Goal: Check status: Check status

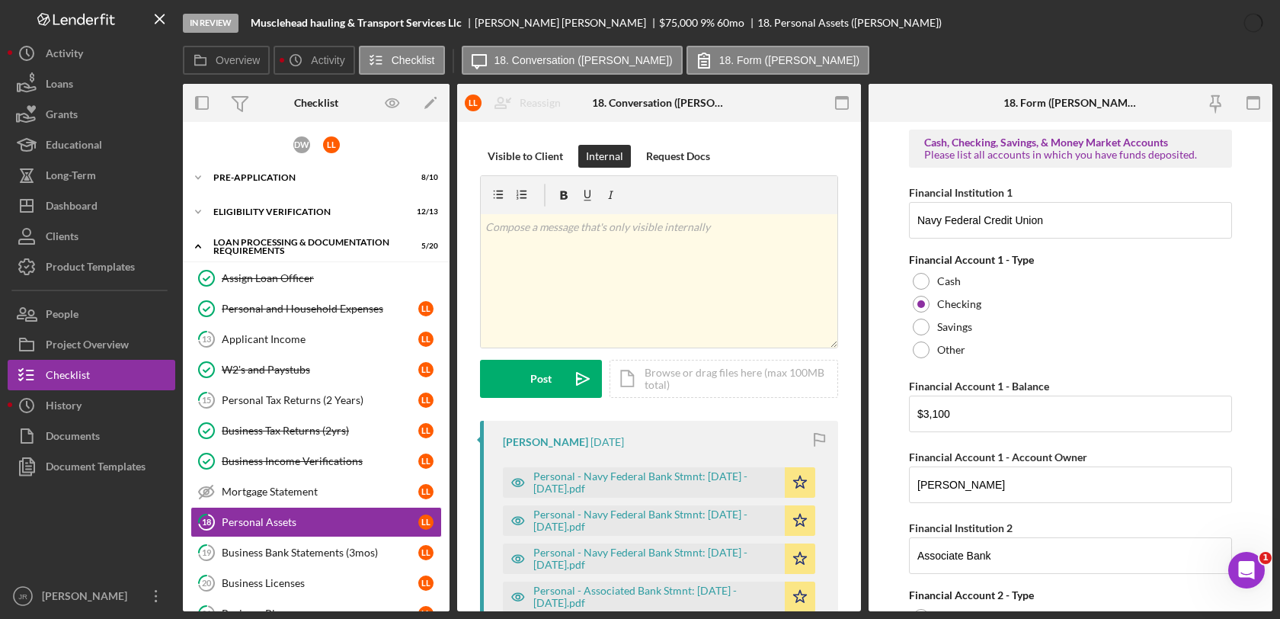
scroll to position [4490, 0]
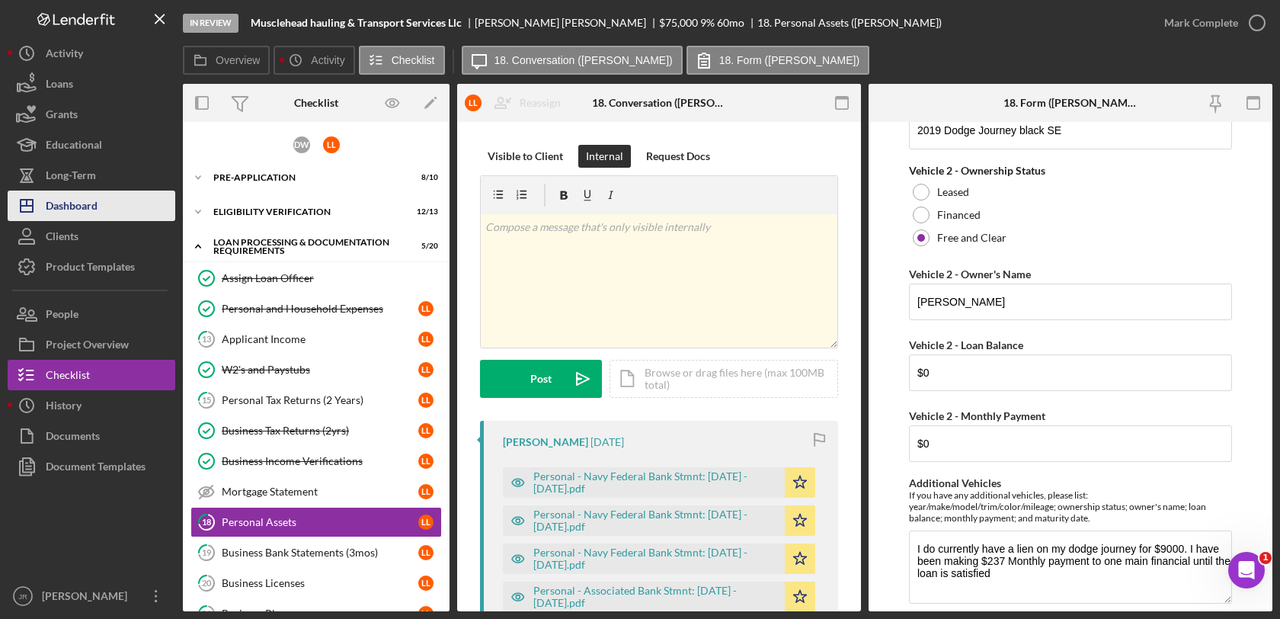
click at [66, 207] on div "Dashboard" at bounding box center [72, 207] width 52 height 34
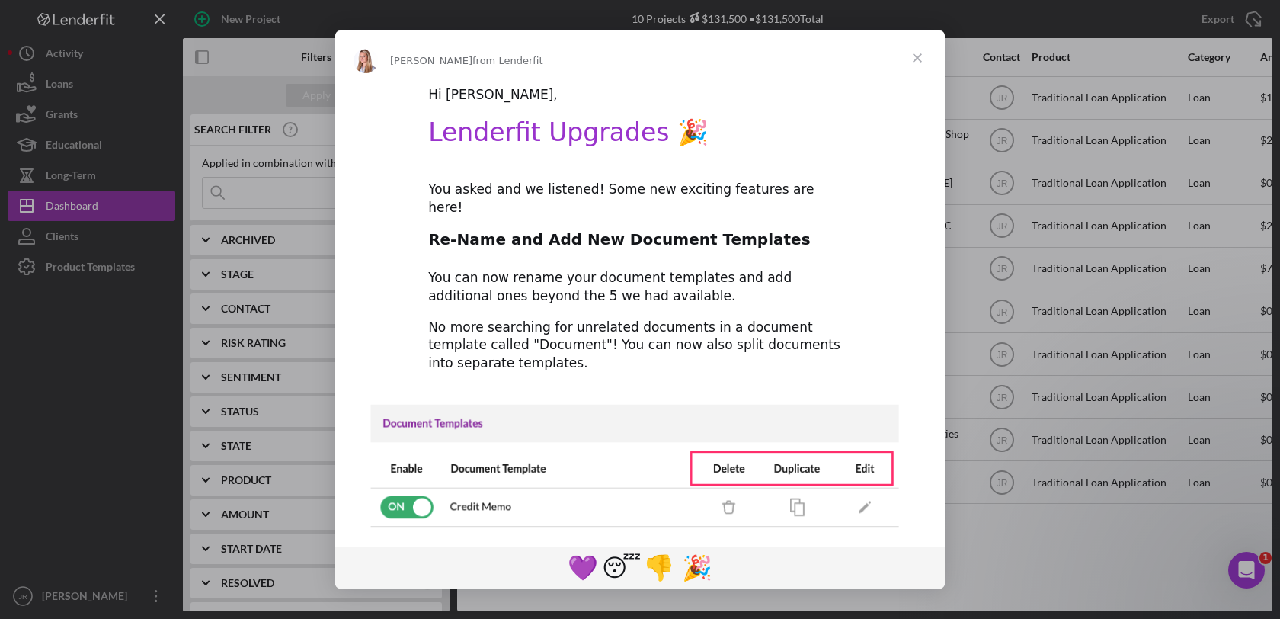
click at [908, 46] on span "Close" at bounding box center [917, 57] width 55 height 55
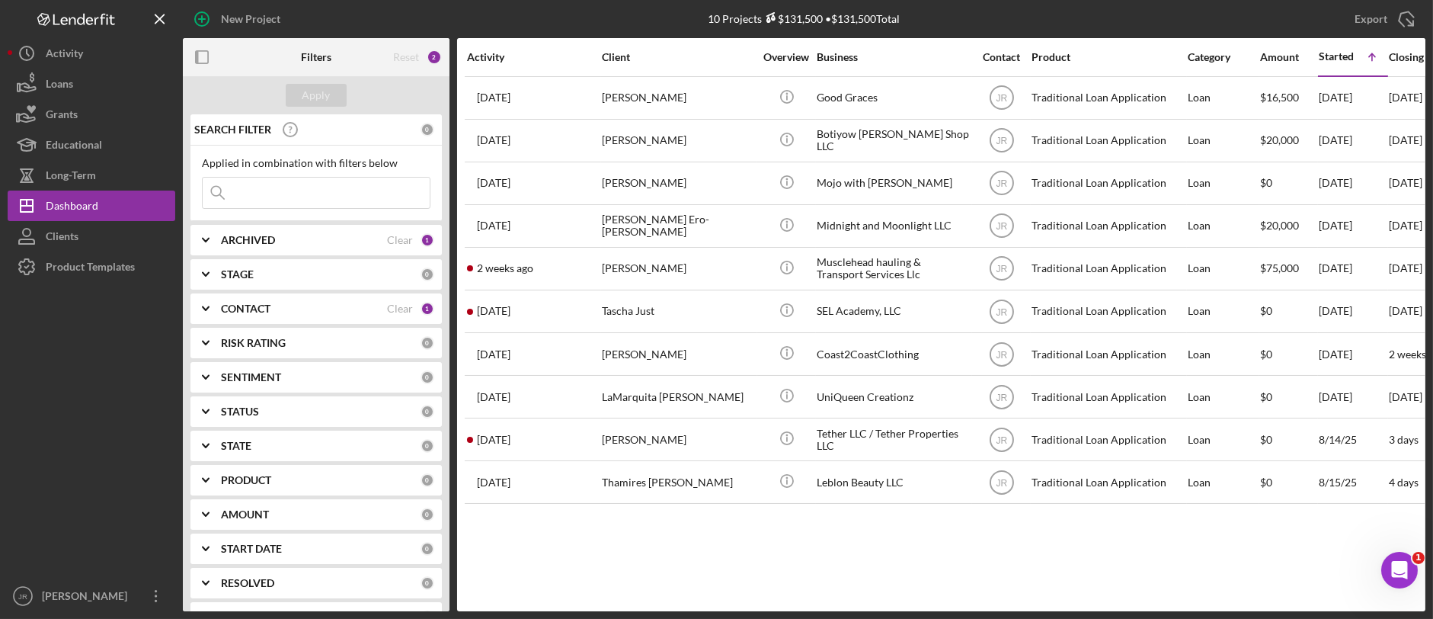
click at [762, 582] on div "Activity Client Overview Business Contact Product Category Amount Started Icon/…" at bounding box center [941, 324] width 968 height 573
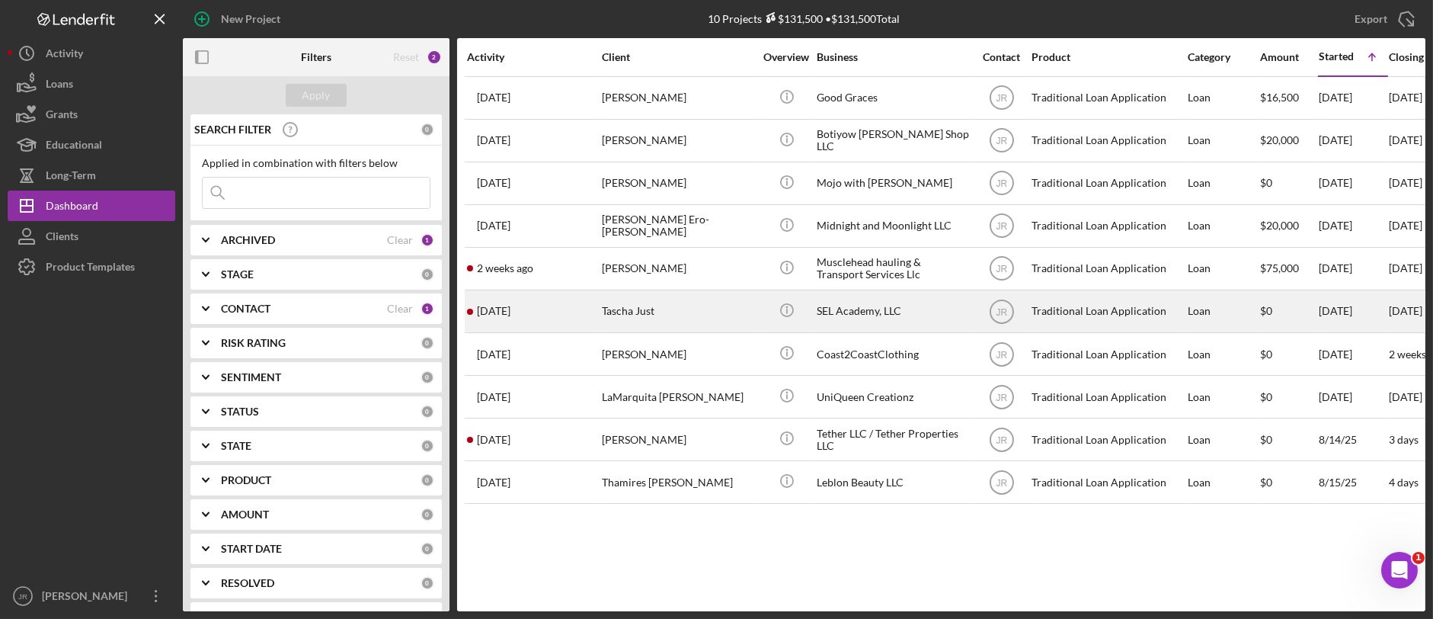
click at [854, 311] on div "SEL Academy, LLC" at bounding box center [893, 311] width 152 height 40
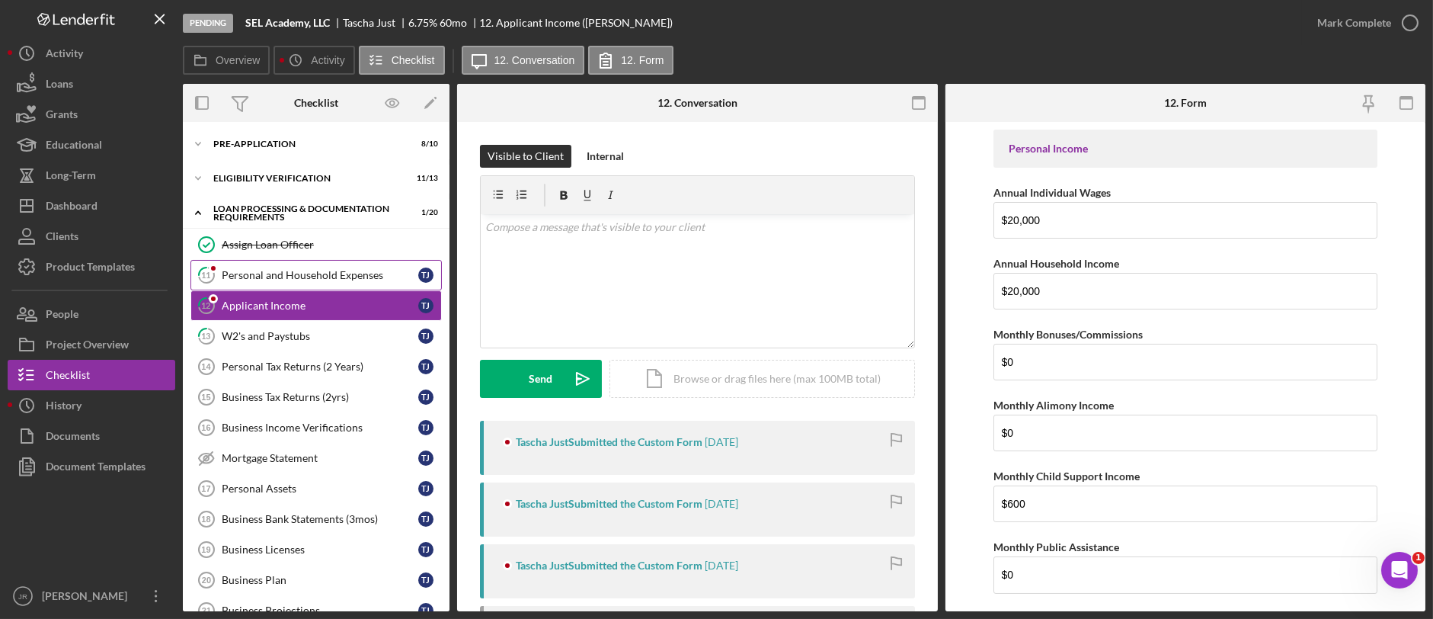
click at [287, 273] on div "Personal and Household Expenses" at bounding box center [320, 275] width 197 height 12
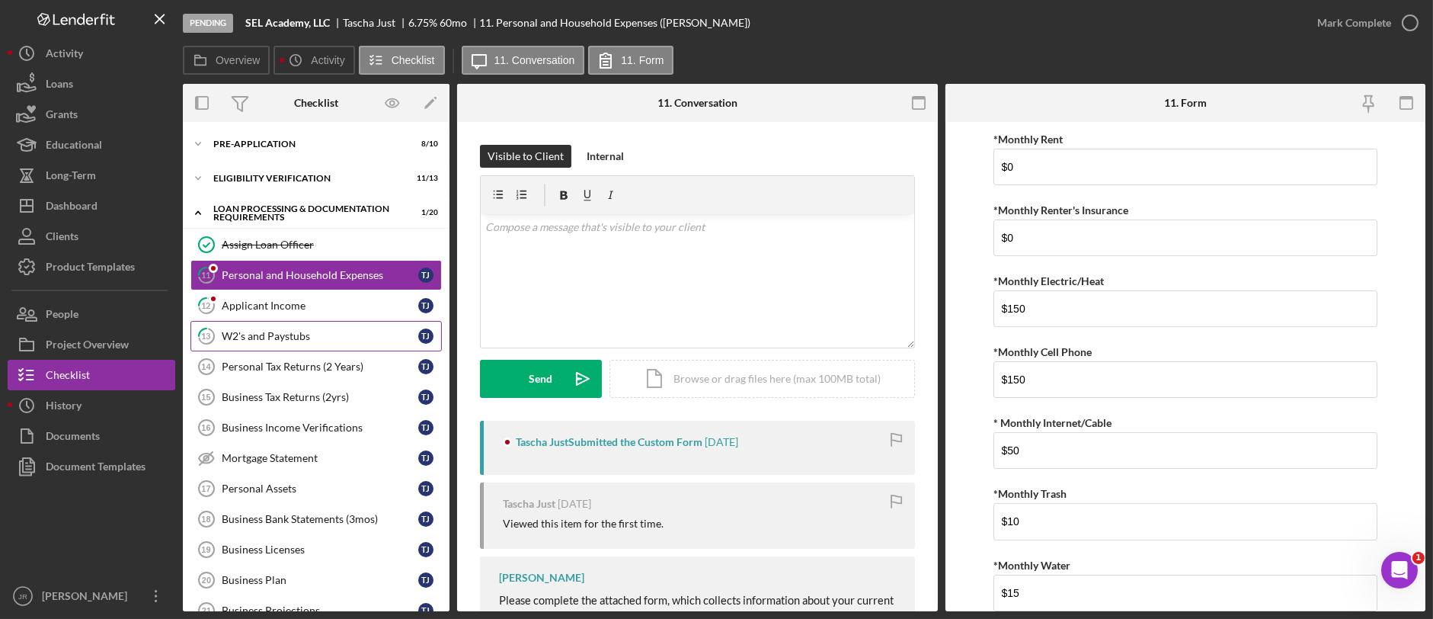
click at [334, 328] on link "13 W2's and Paystubs T J" at bounding box center [315, 336] width 251 height 30
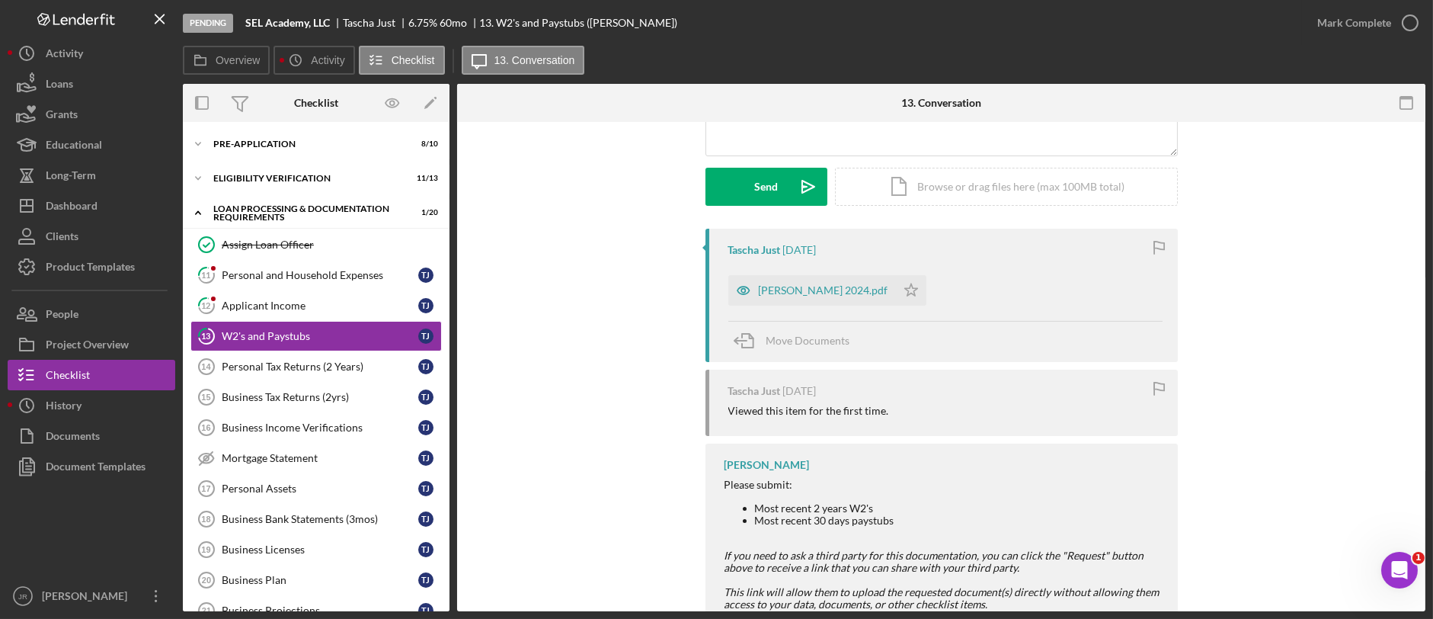
scroll to position [46, 0]
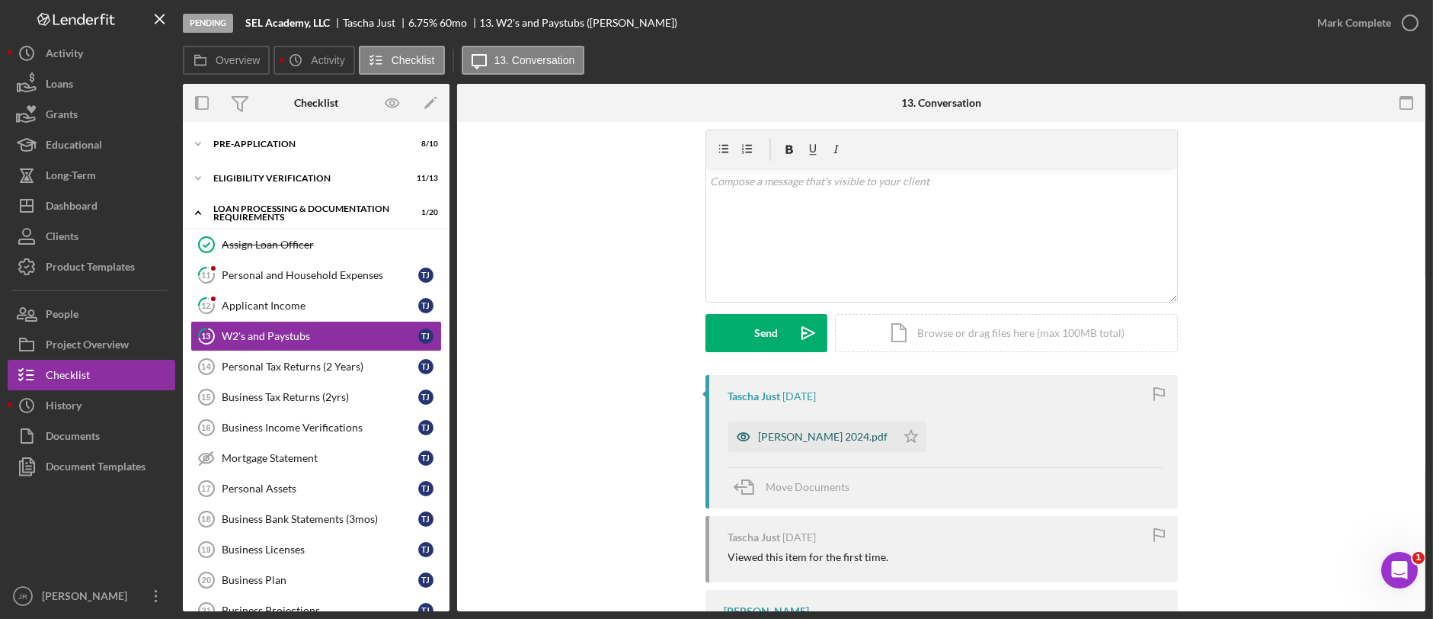
click at [772, 447] on div "[PERSON_NAME] 2024.pdf" at bounding box center [812, 436] width 168 height 30
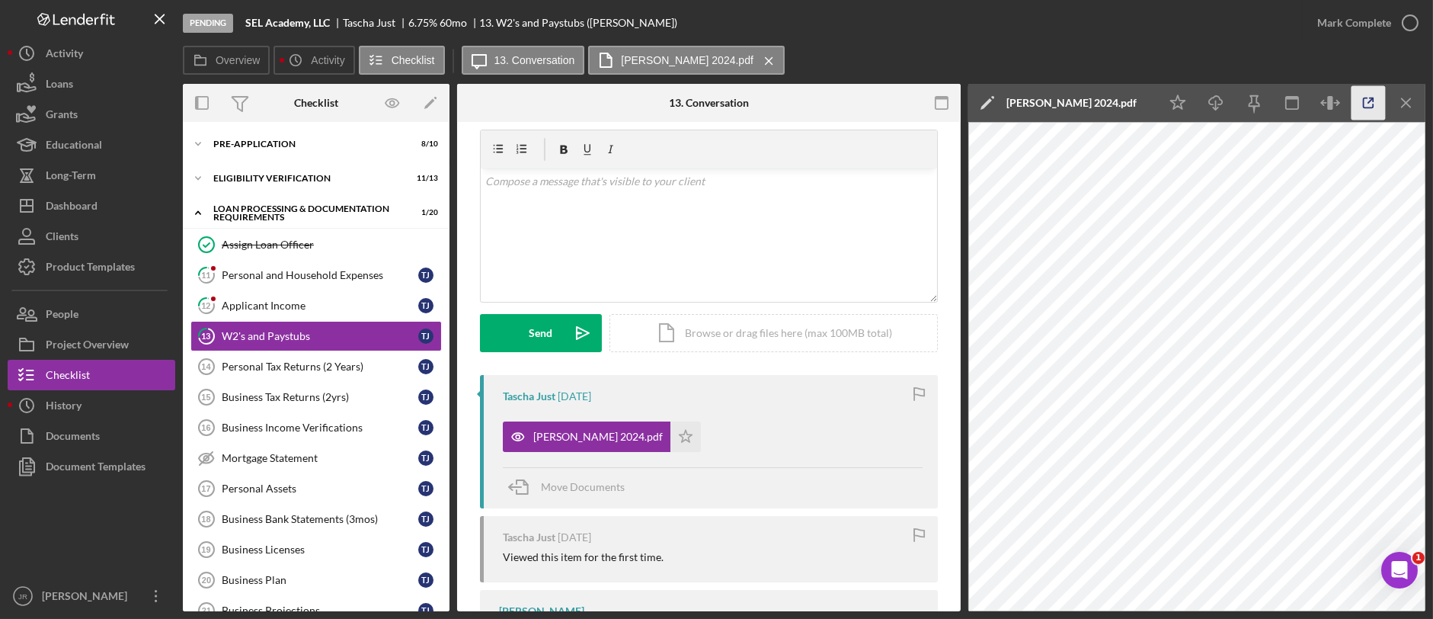
click at [1279, 100] on icon "button" at bounding box center [1369, 103] width 34 height 34
click at [318, 274] on div "Personal and Household Expenses" at bounding box center [320, 275] width 197 height 12
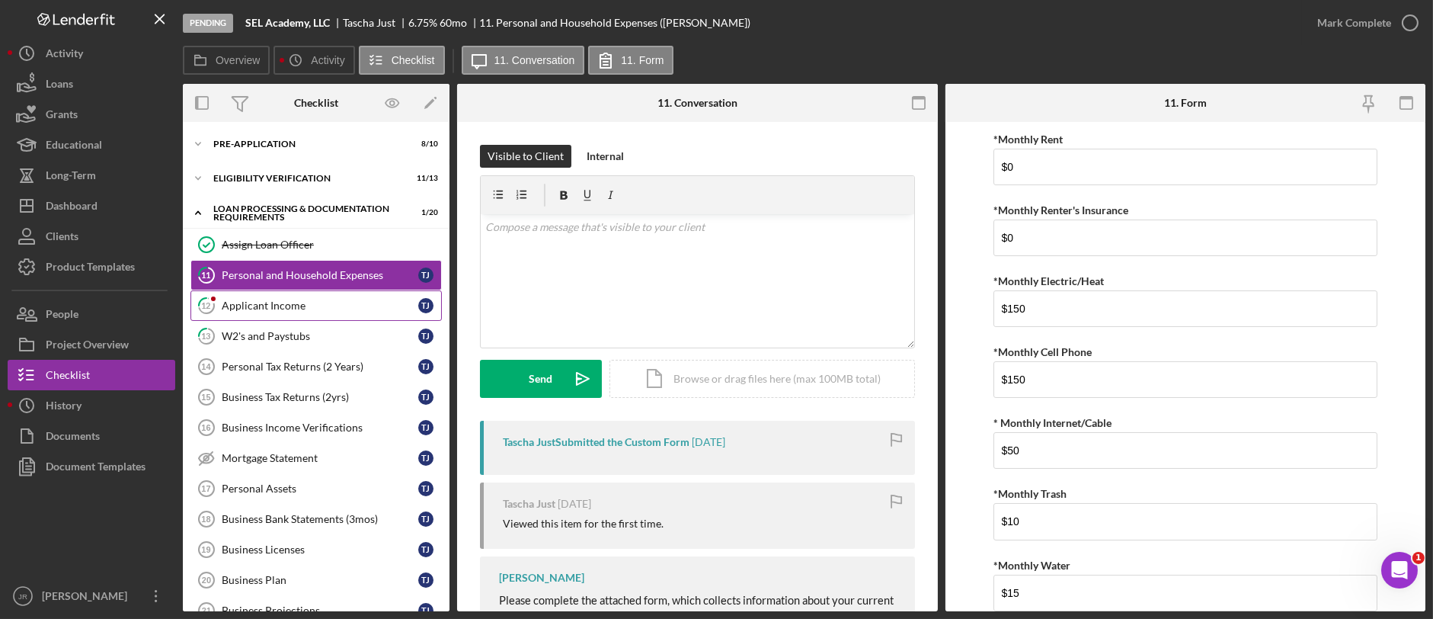
click at [305, 309] on div "Applicant Income" at bounding box center [320, 305] width 197 height 12
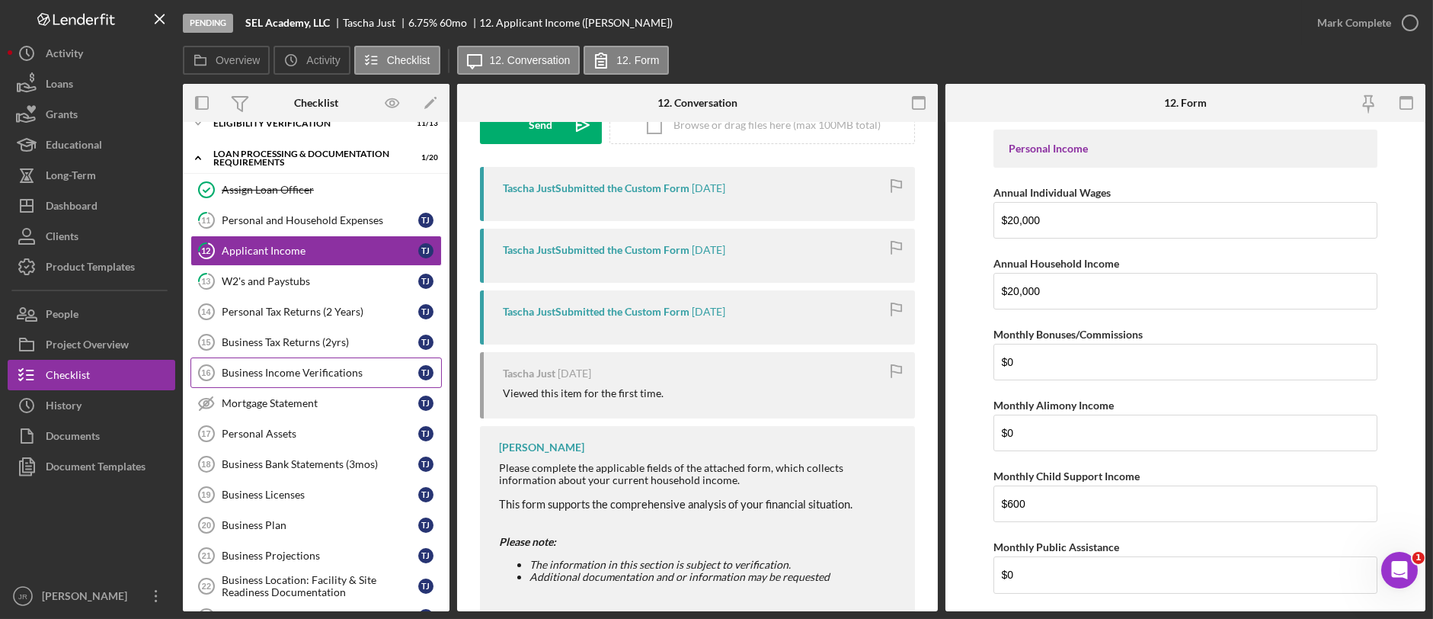
scroll to position [85, 0]
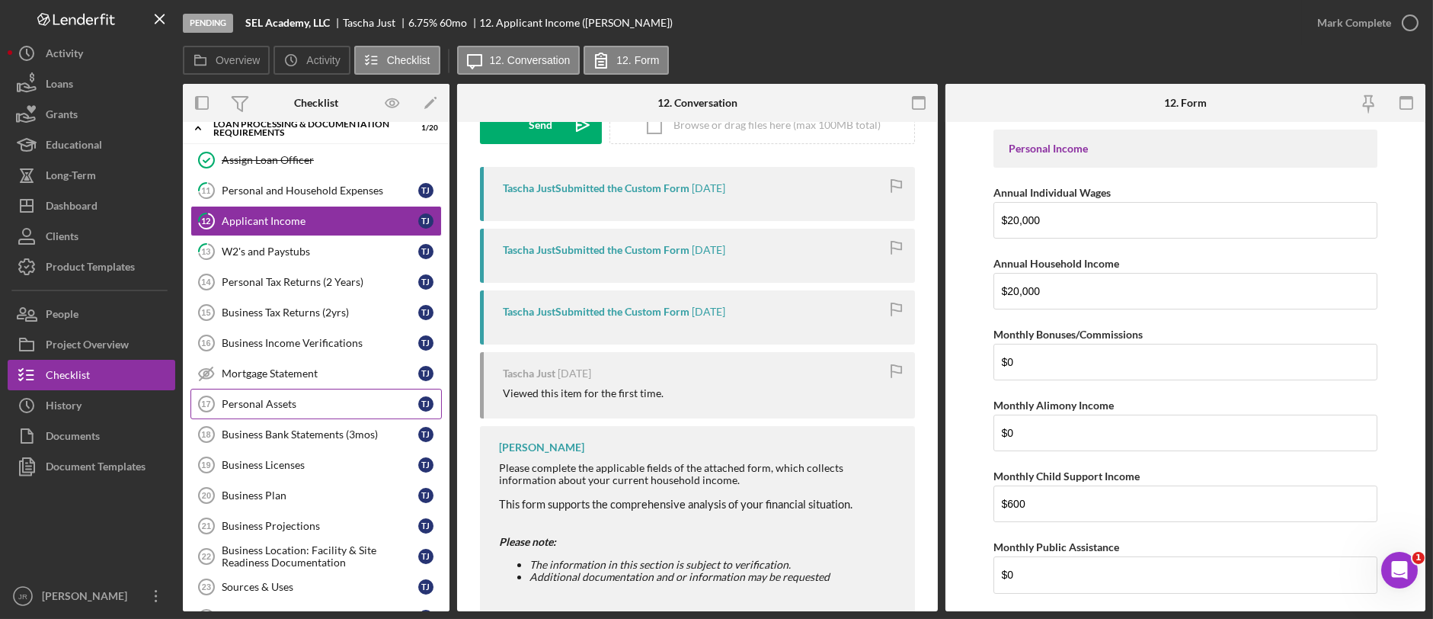
click at [270, 401] on div "Personal Assets" at bounding box center [320, 404] width 197 height 12
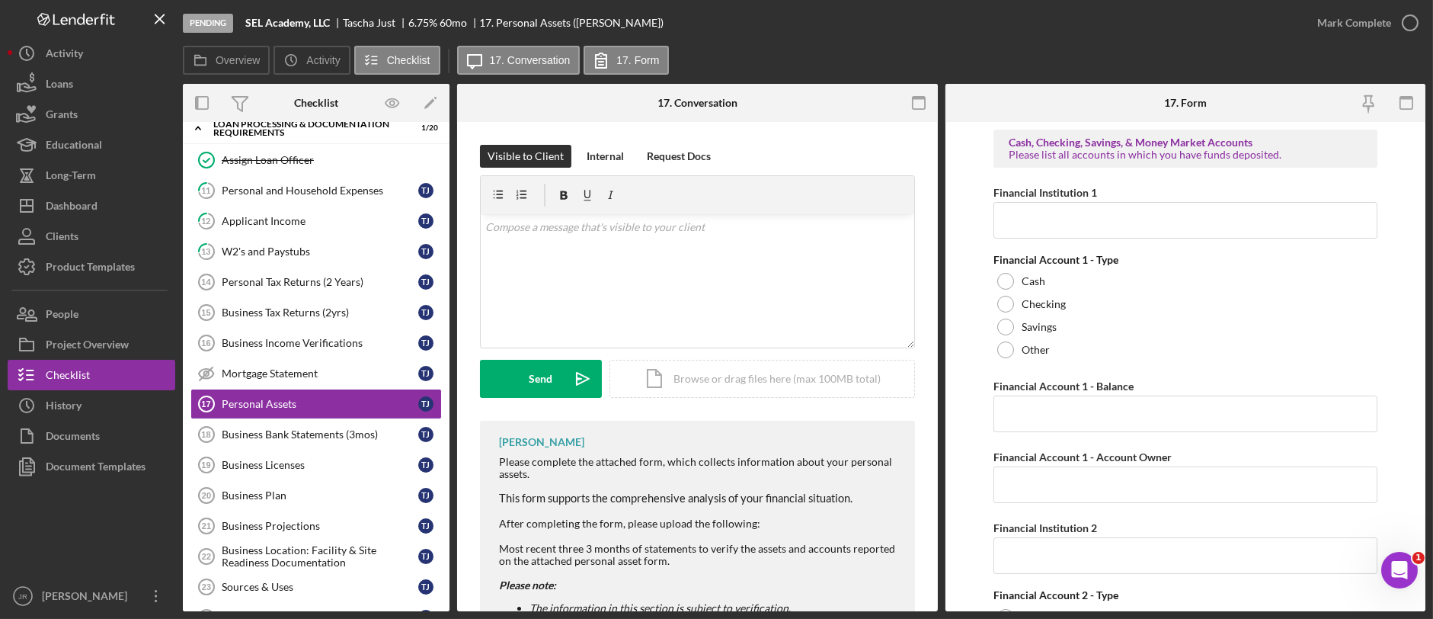
click at [140, 560] on div at bounding box center [92, 531] width 168 height 99
click at [75, 203] on div "Dashboard" at bounding box center [72, 207] width 52 height 34
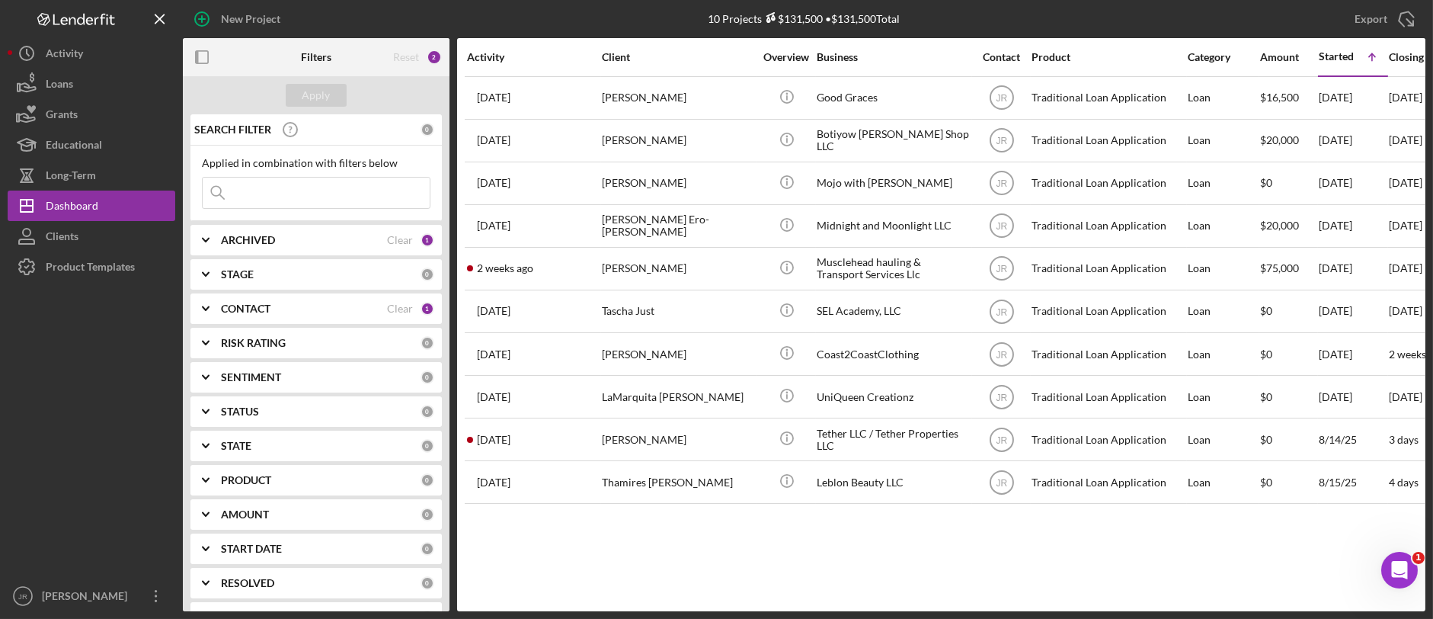
click at [872, 564] on div "Activity Client Overview Business Contact Product Category Amount Started Icon/…" at bounding box center [941, 324] width 968 height 573
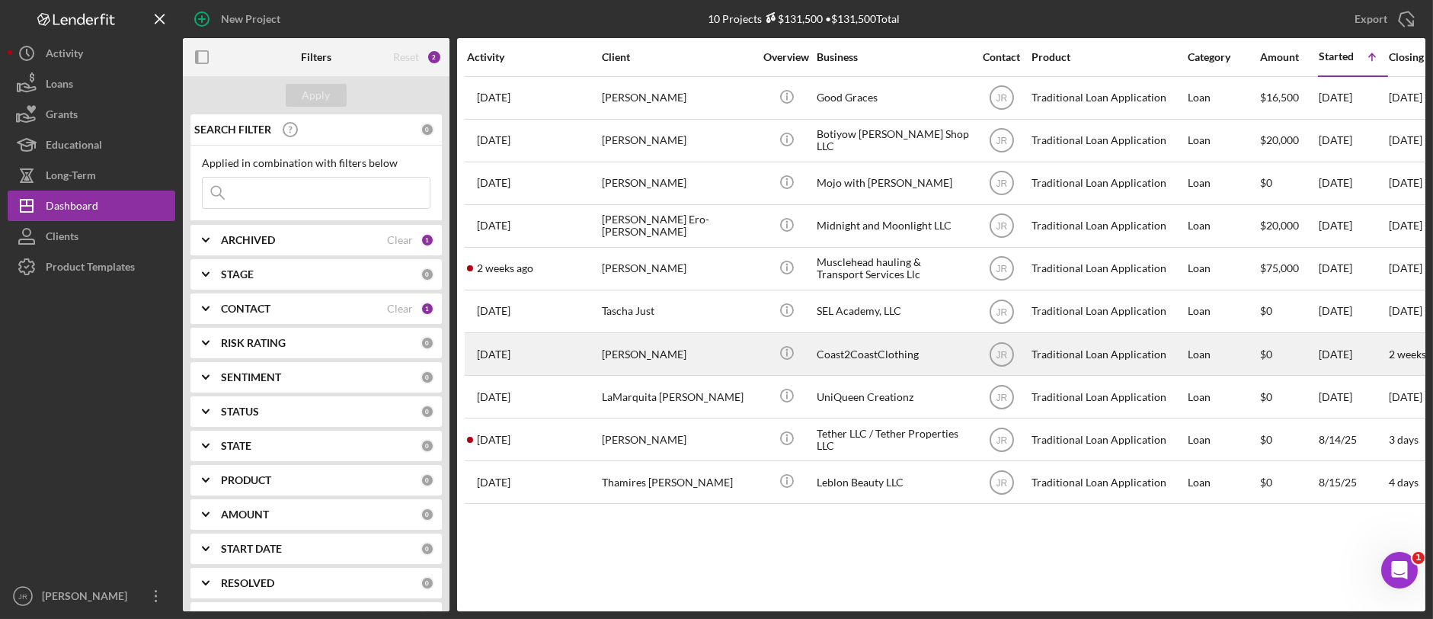
click at [605, 366] on div "[PERSON_NAME]" at bounding box center [678, 354] width 152 height 40
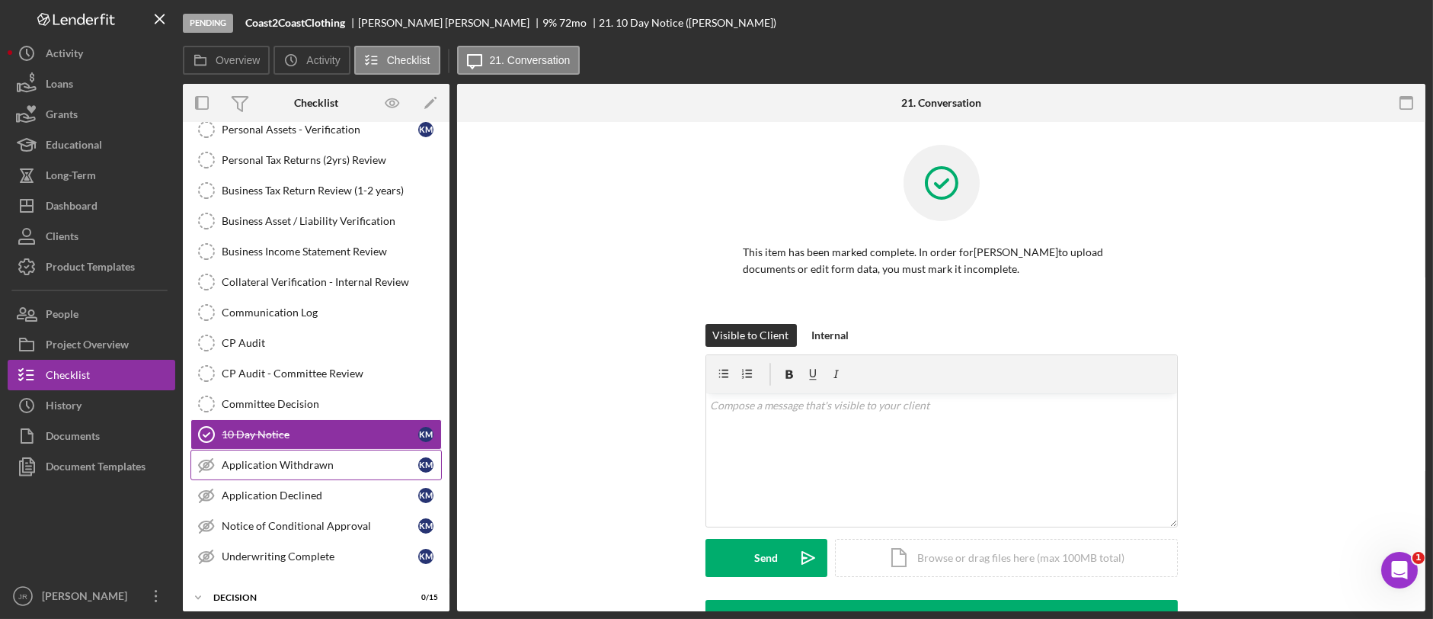
scroll to position [283, 0]
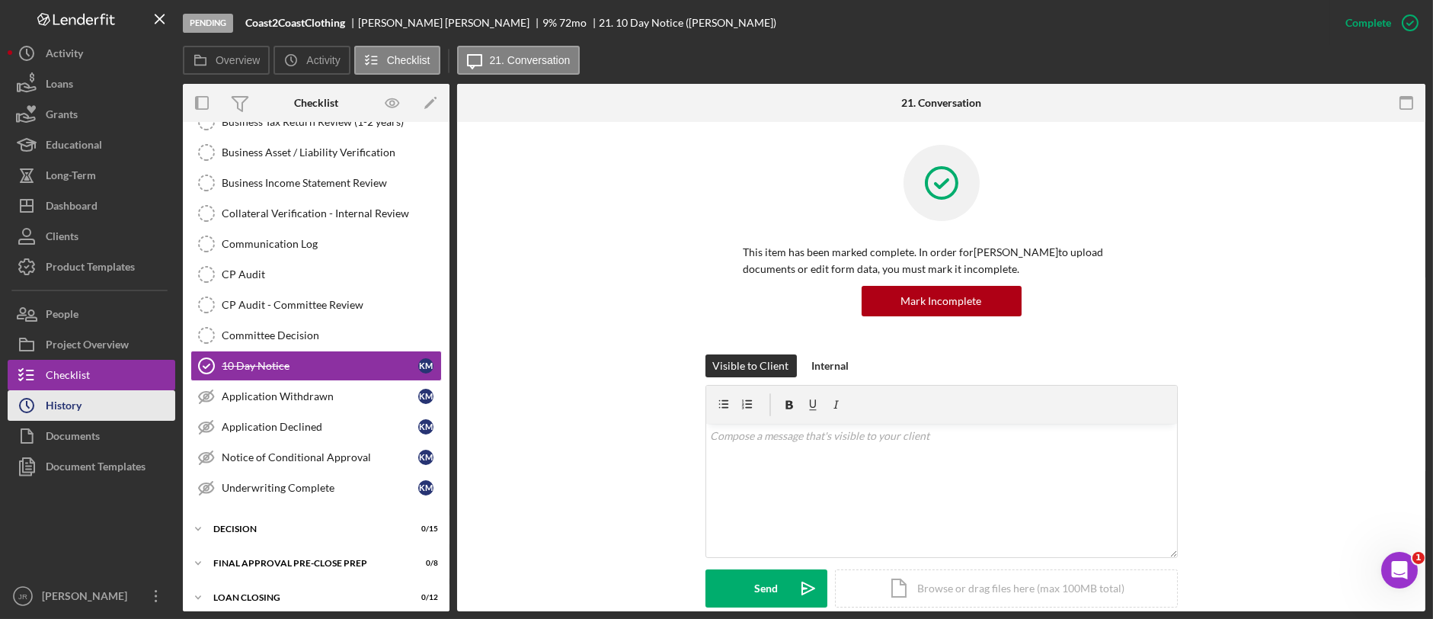
click at [56, 394] on div "History" at bounding box center [64, 407] width 36 height 34
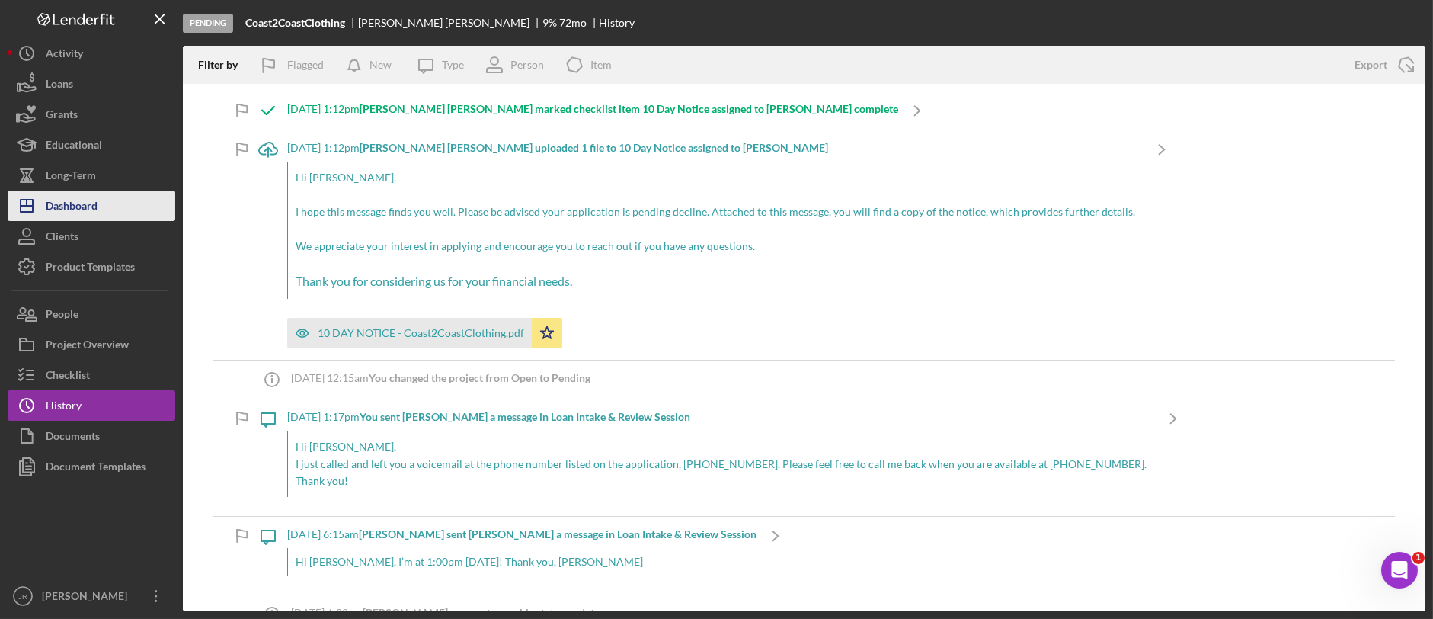
click at [69, 213] on div "Dashboard" at bounding box center [72, 207] width 52 height 34
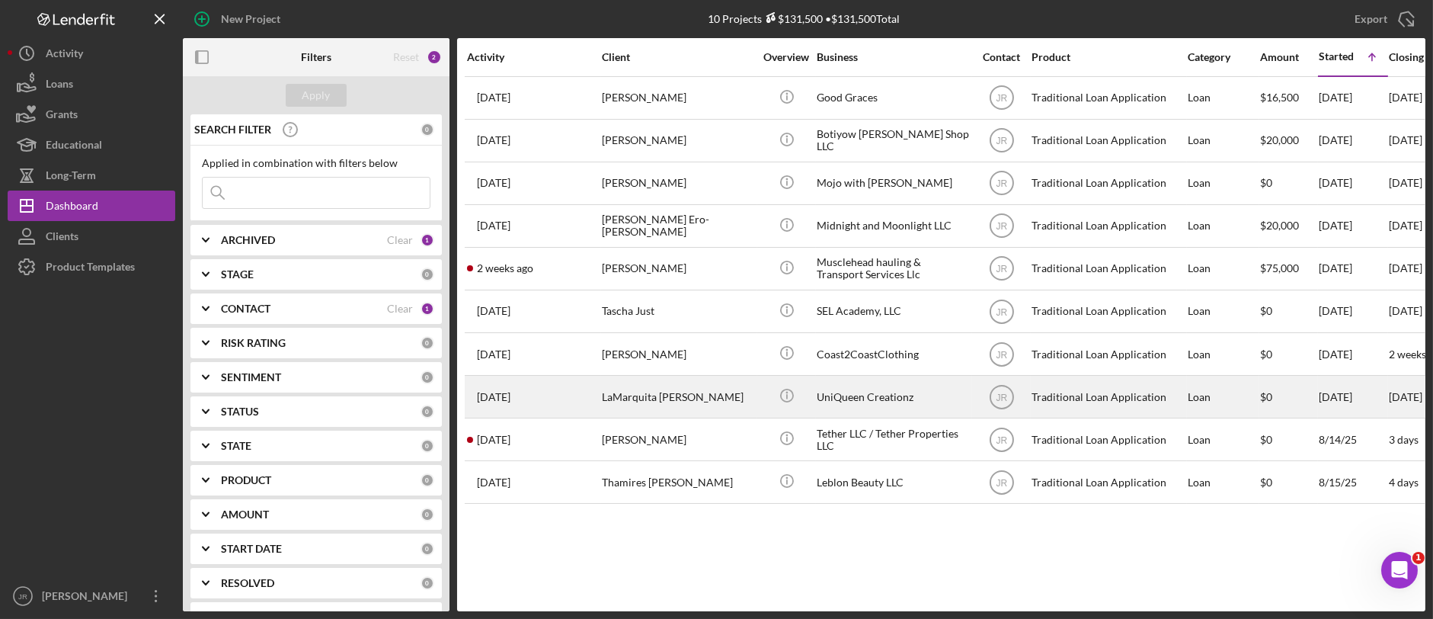
click at [643, 401] on div "LaMarquita [PERSON_NAME]" at bounding box center [678, 396] width 152 height 40
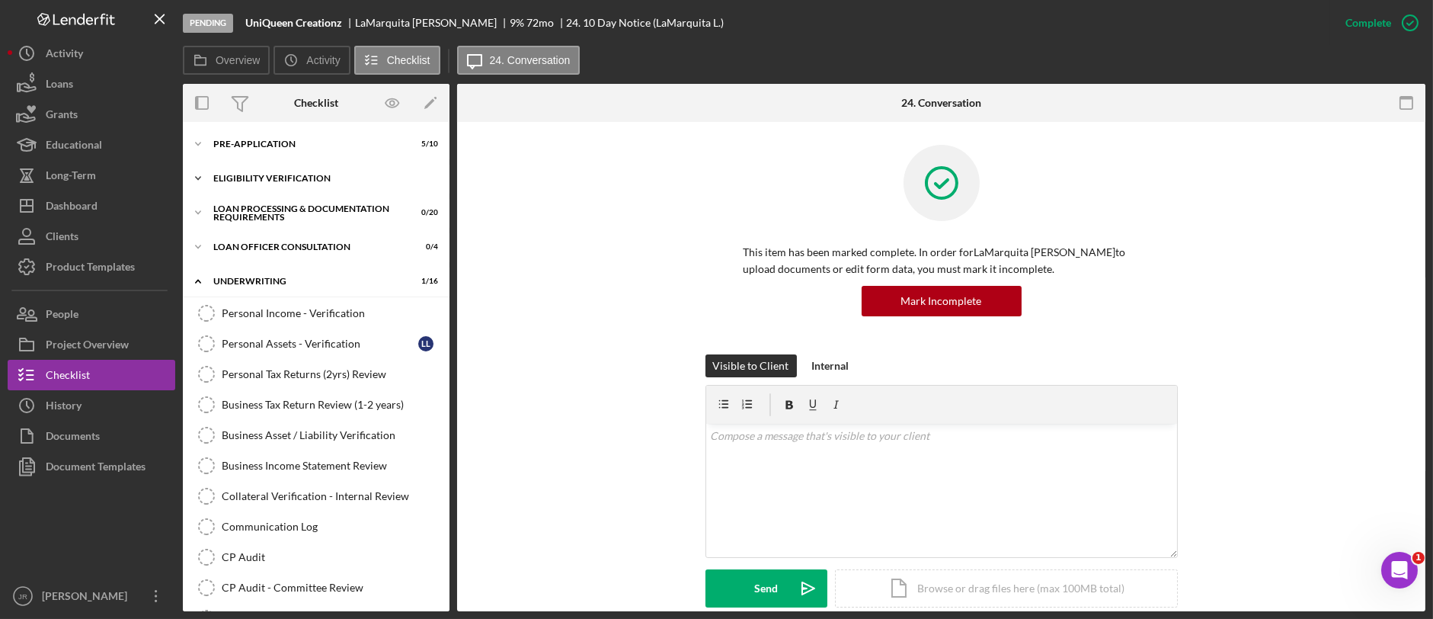
click at [273, 165] on div "Icon/Expander Eligibility Verification 0 / 13" at bounding box center [316, 178] width 267 height 30
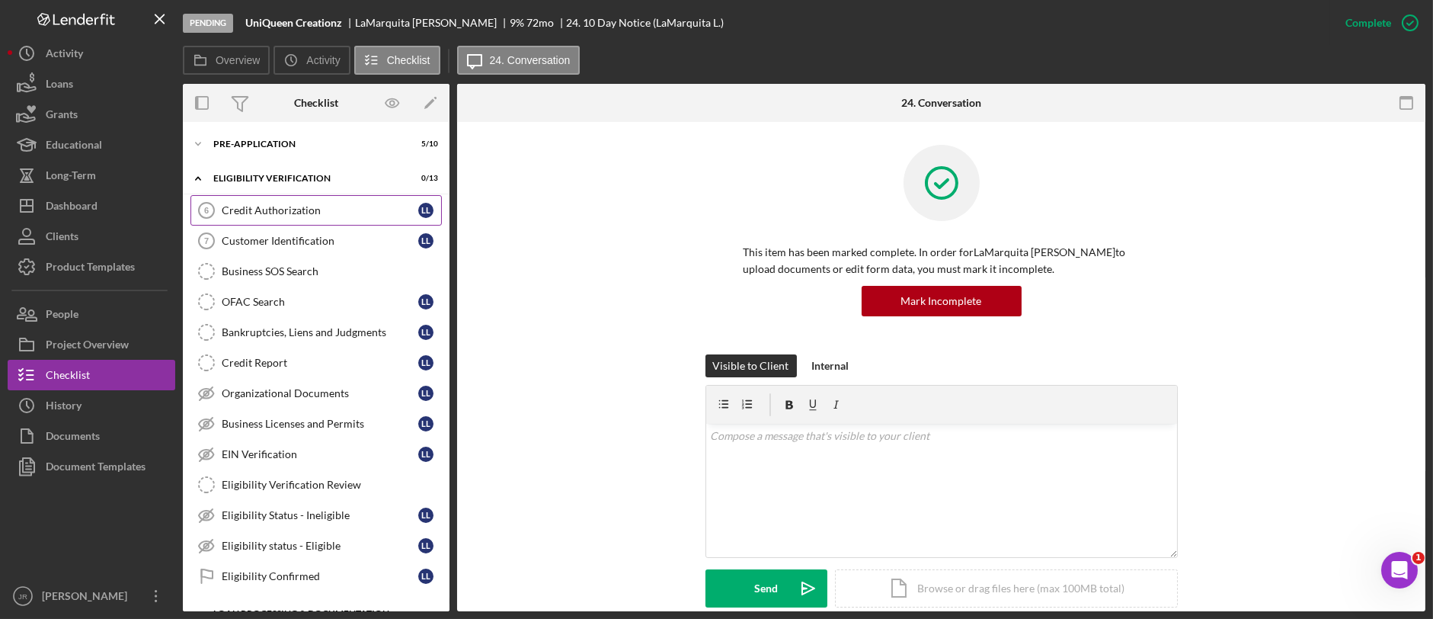
click at [265, 209] on div "Credit Authorization" at bounding box center [320, 210] width 197 height 12
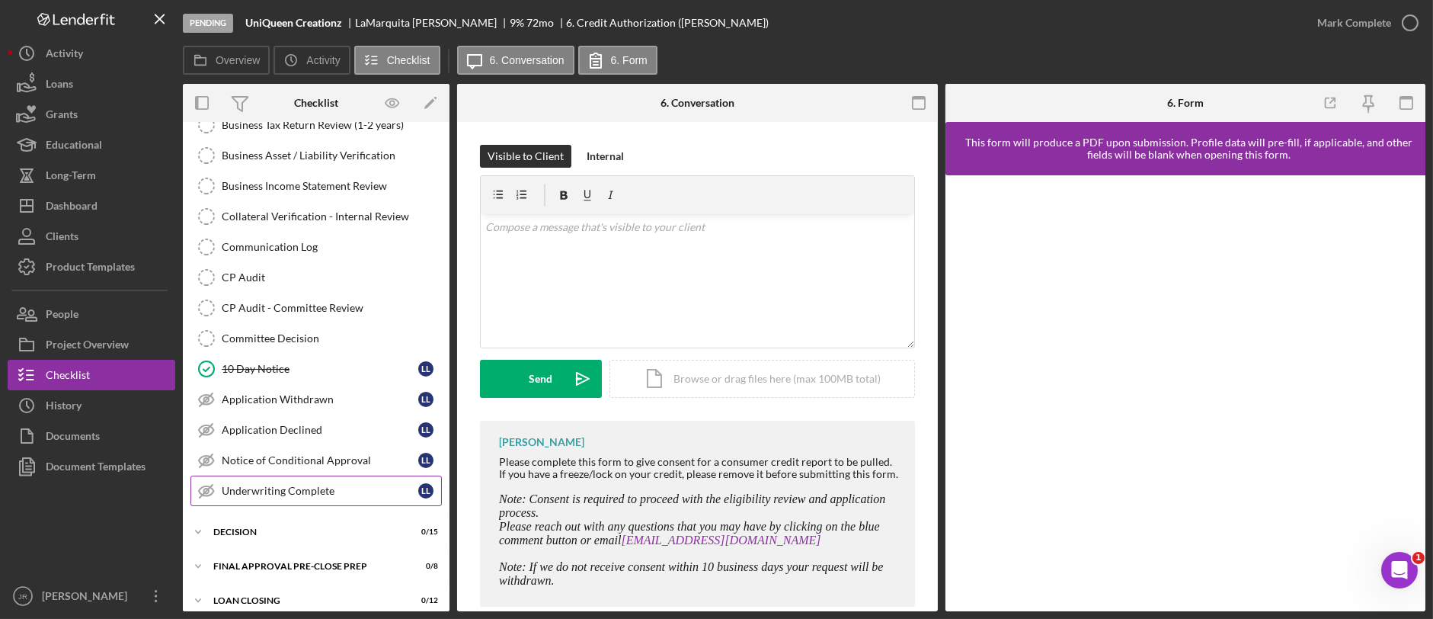
scroll to position [839, 0]
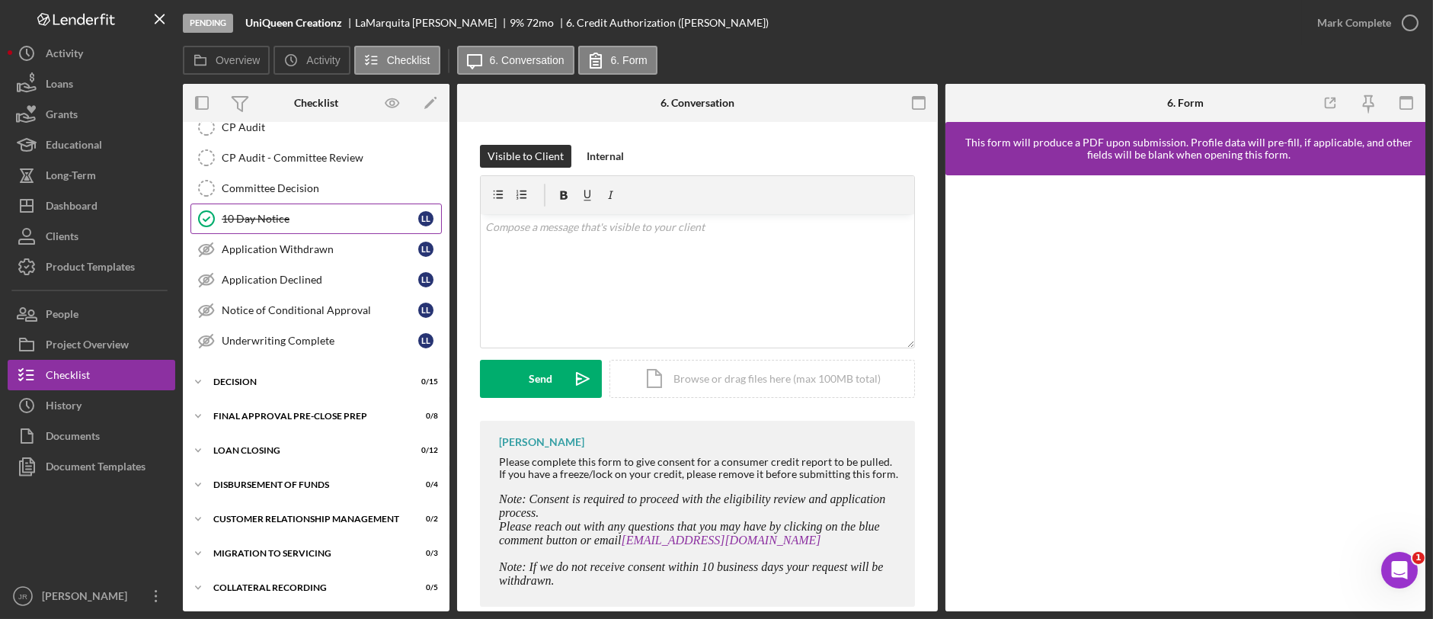
click at [273, 217] on div "10 Day Notice" at bounding box center [320, 219] width 197 height 12
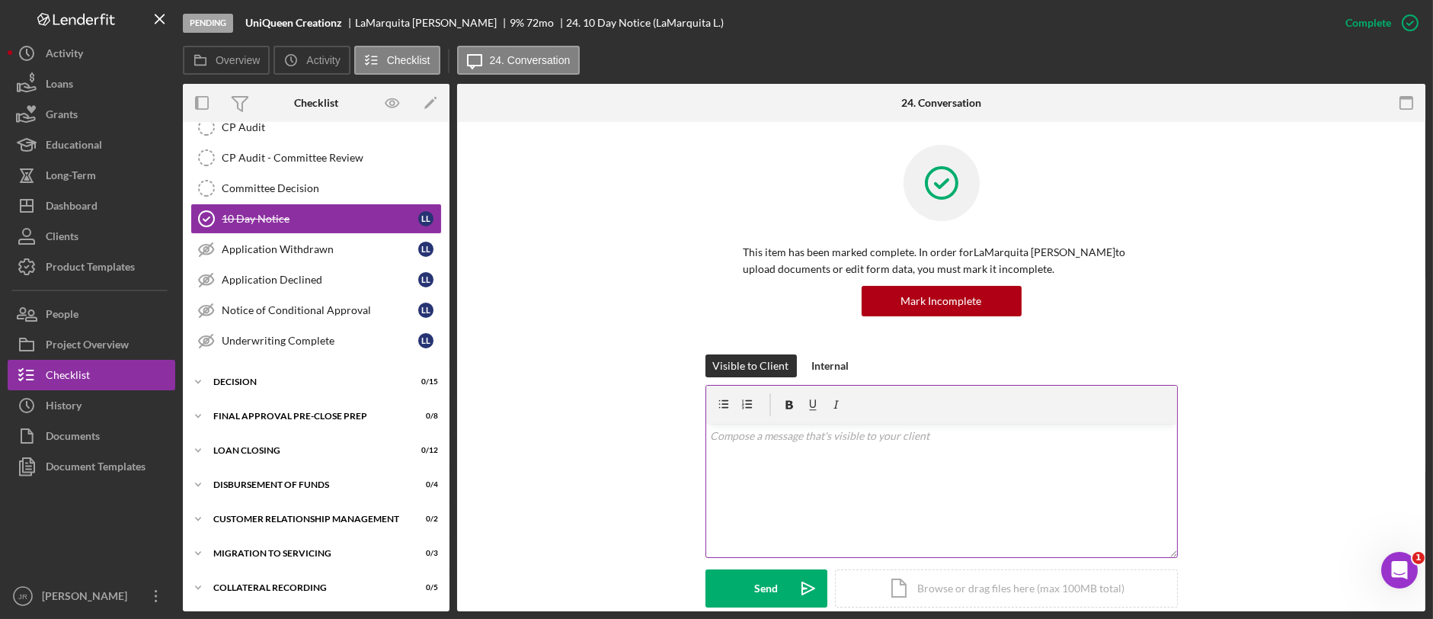
scroll to position [565, 0]
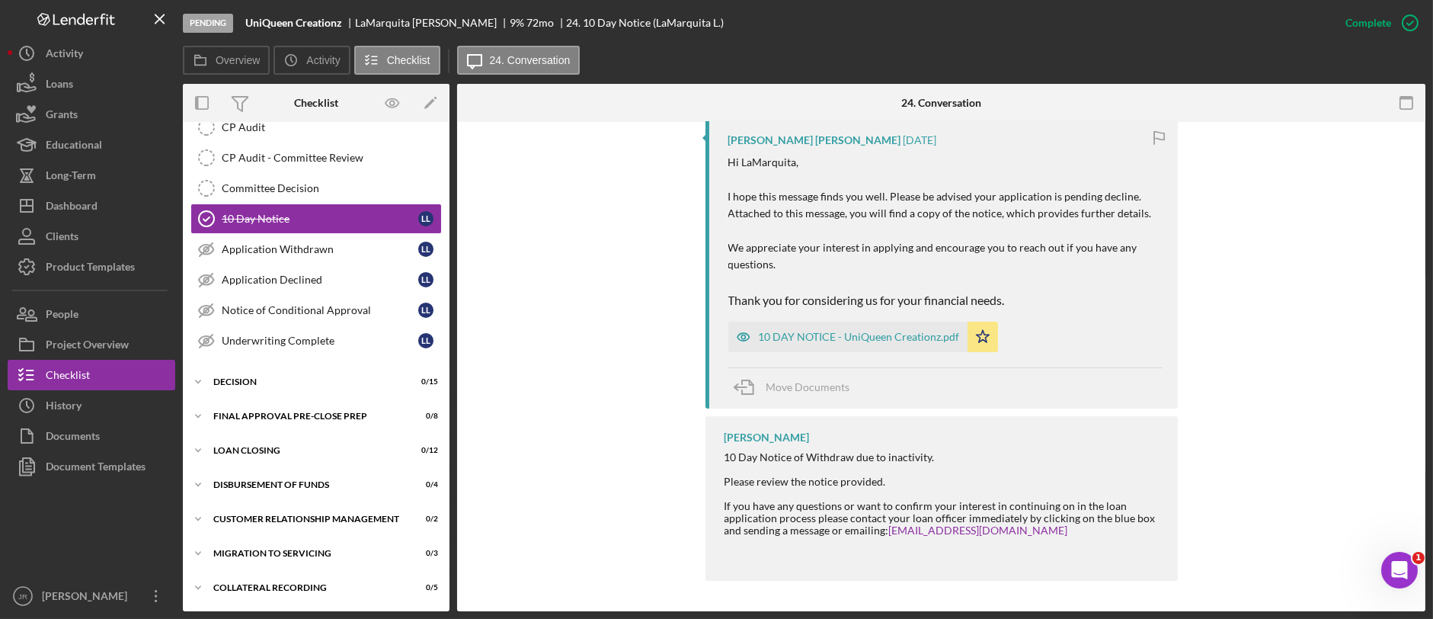
click at [850, 319] on div "10 DAY NOTICE - UniQueen Creationz.pdf Icon/Star" at bounding box center [866, 333] width 277 height 38
click at [840, 338] on div "10 DAY NOTICE - UniQueen Creationz.pdf" at bounding box center [859, 337] width 201 height 12
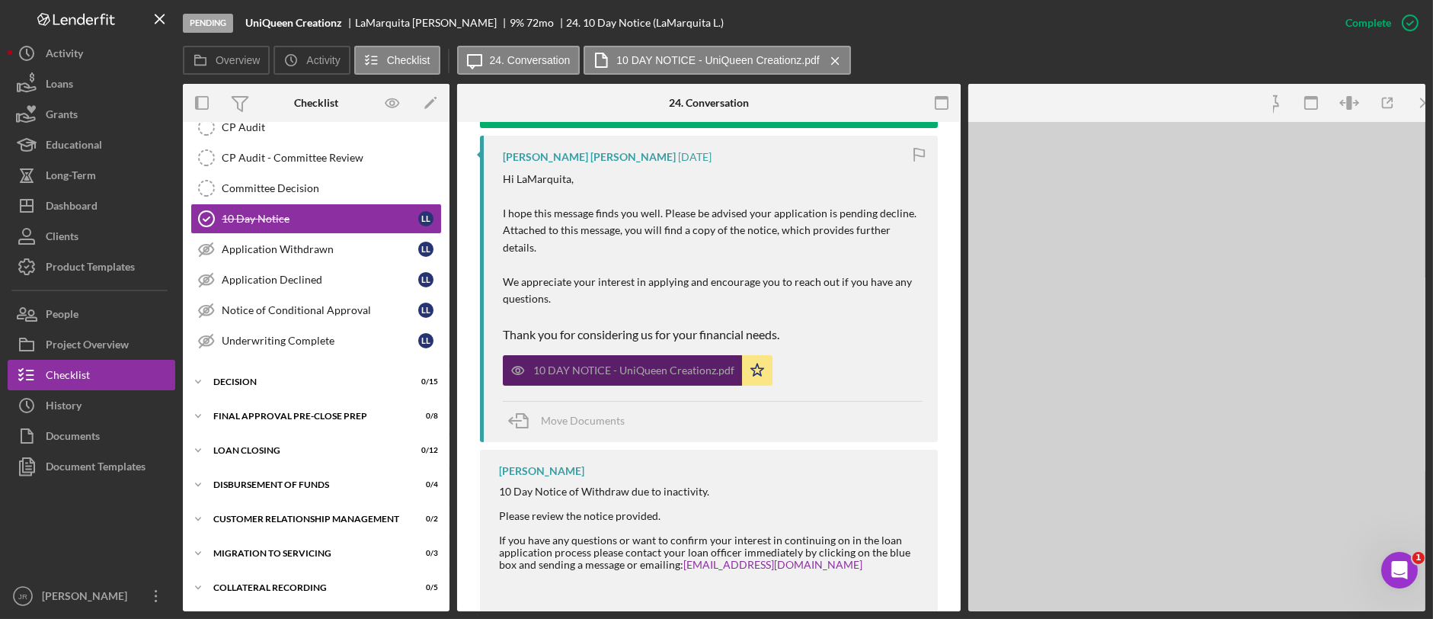
click at [840, 347] on div "10 DAY NOTICE - UniQueen Creationz.pdf Icon/Star" at bounding box center [713, 366] width 420 height 38
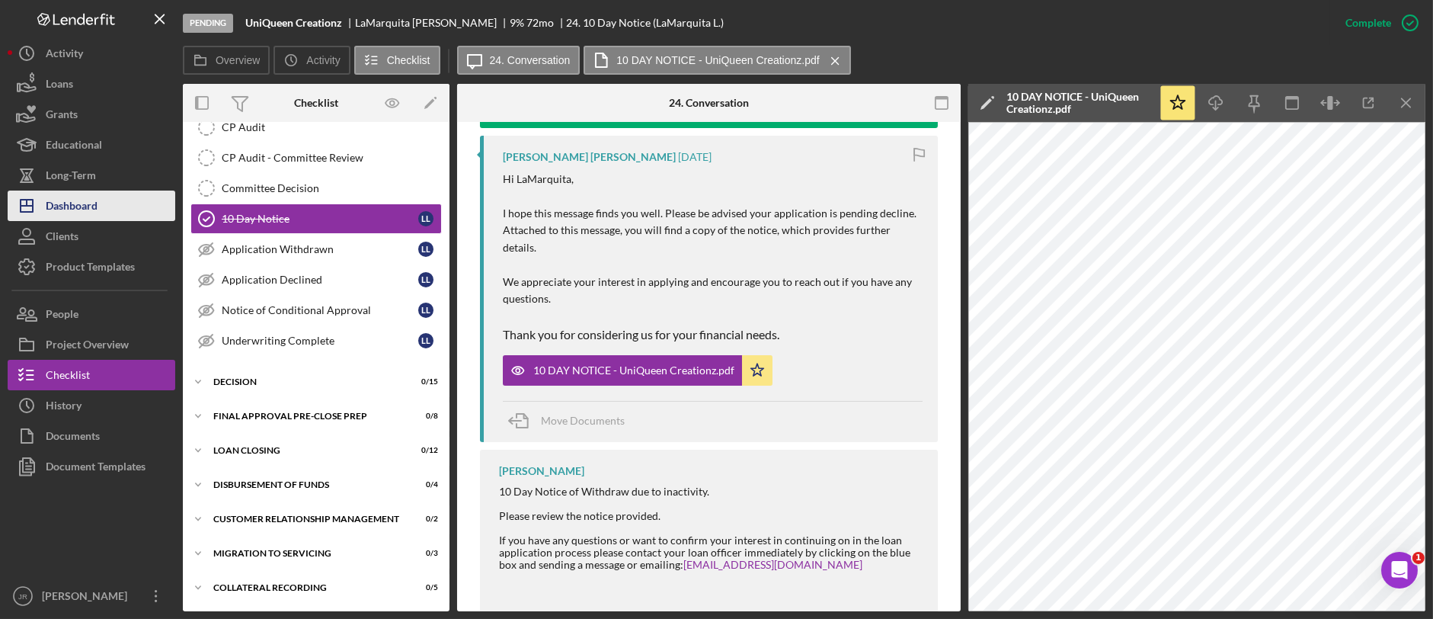
click at [91, 203] on div "Dashboard" at bounding box center [72, 207] width 52 height 34
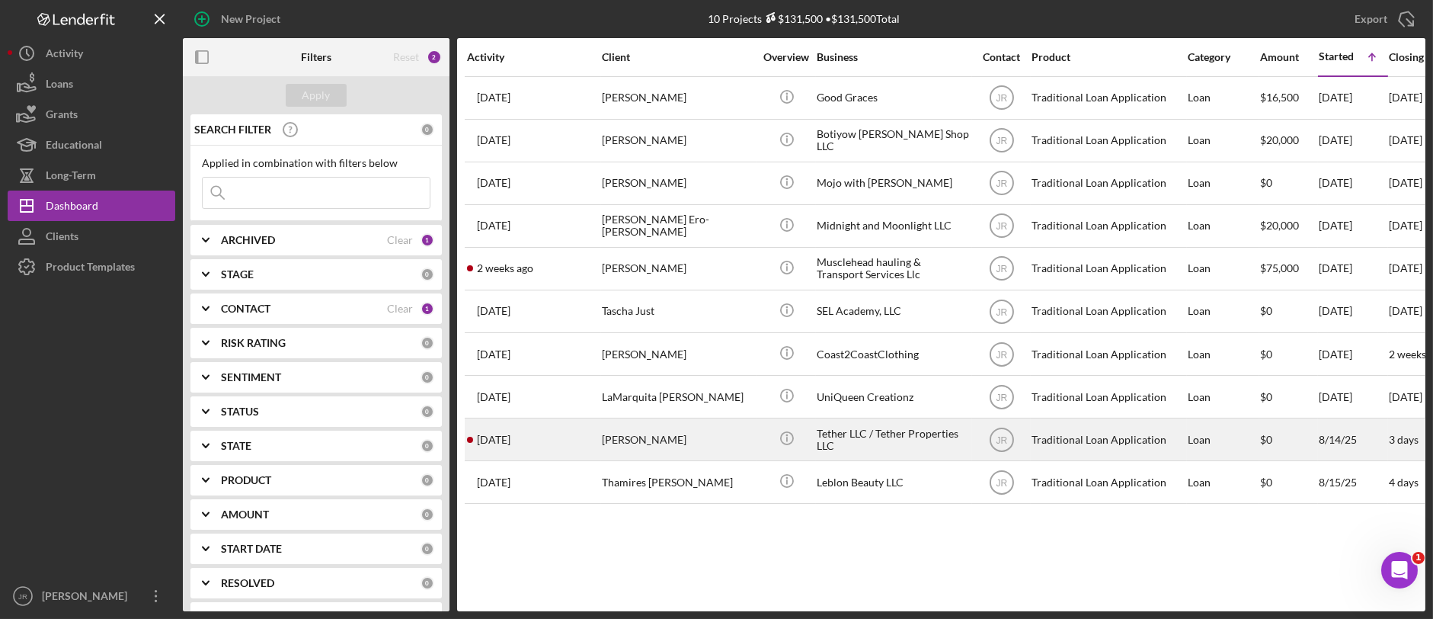
click at [628, 450] on div "[PERSON_NAME]" at bounding box center [678, 439] width 152 height 40
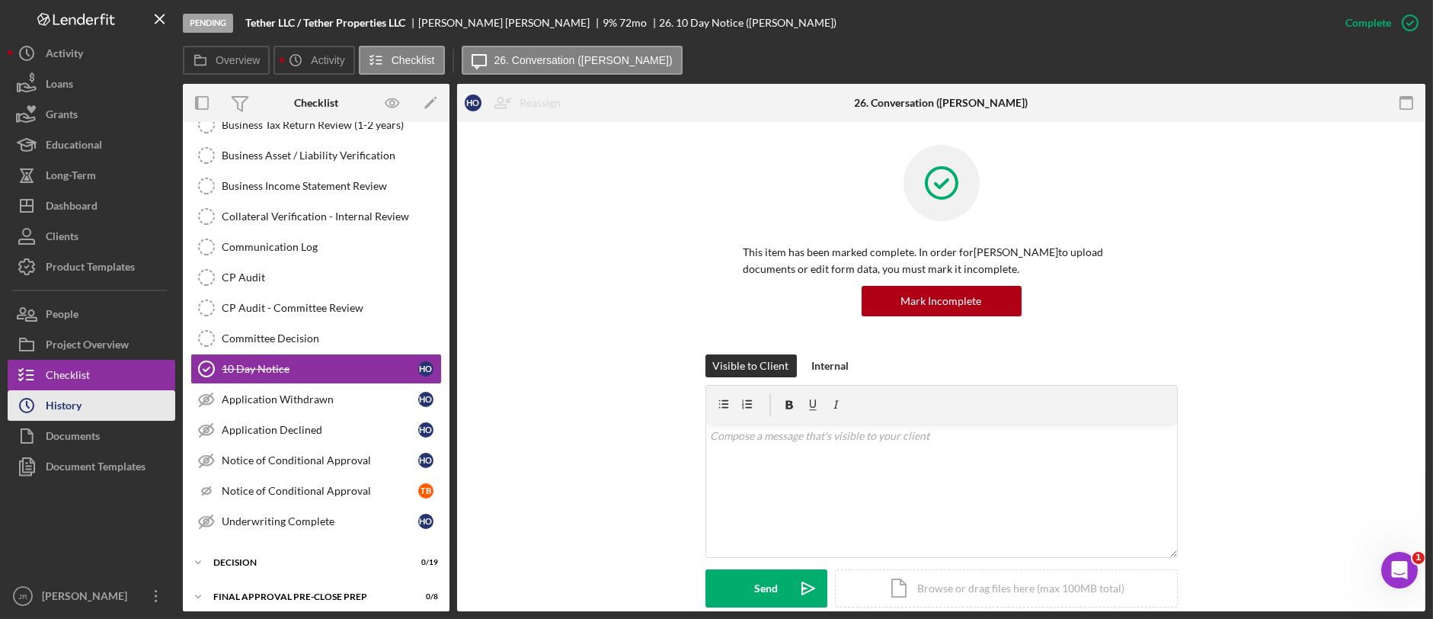
scroll to position [346, 0]
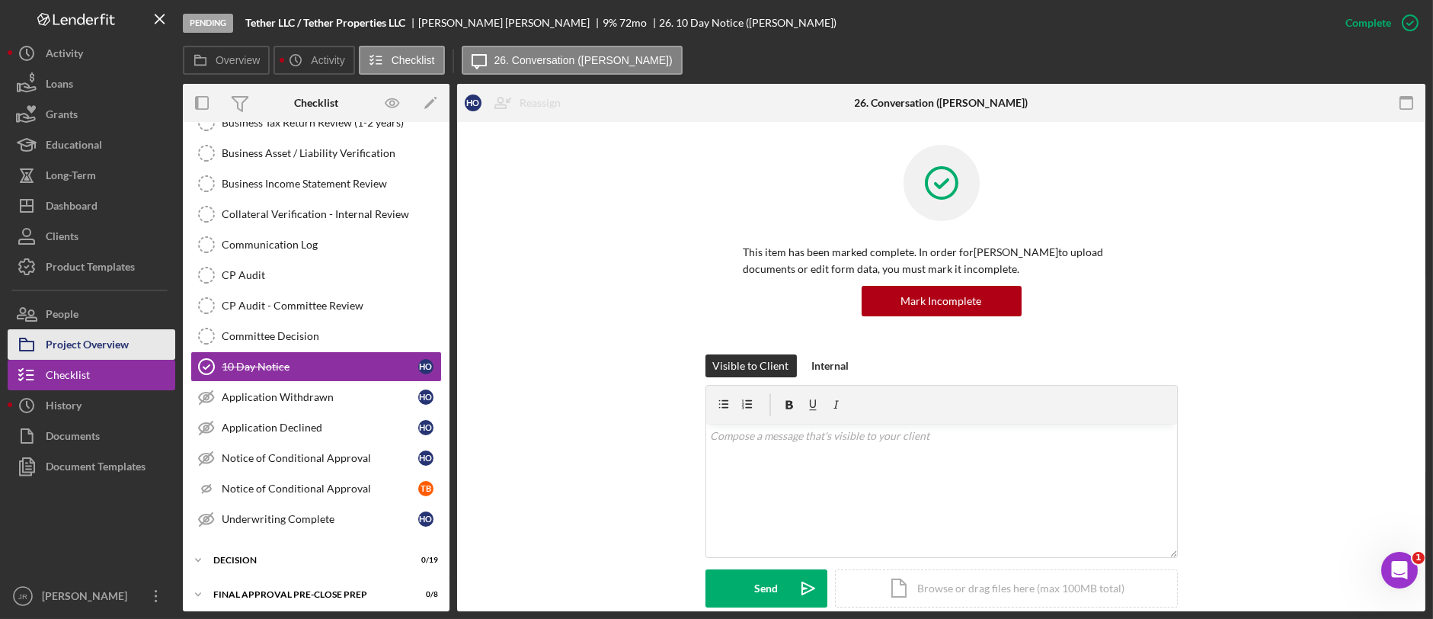
click at [119, 338] on div "Project Overview" at bounding box center [87, 346] width 83 height 34
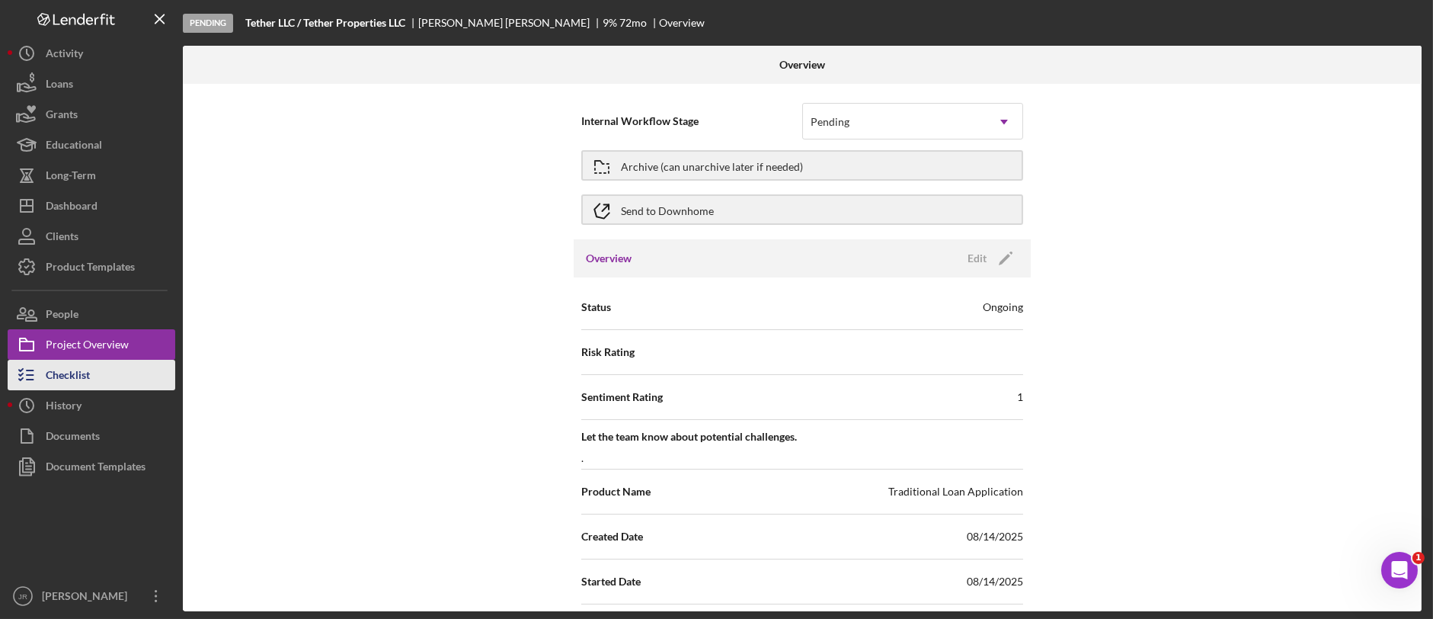
click at [96, 386] on button "Checklist" at bounding box center [92, 375] width 168 height 30
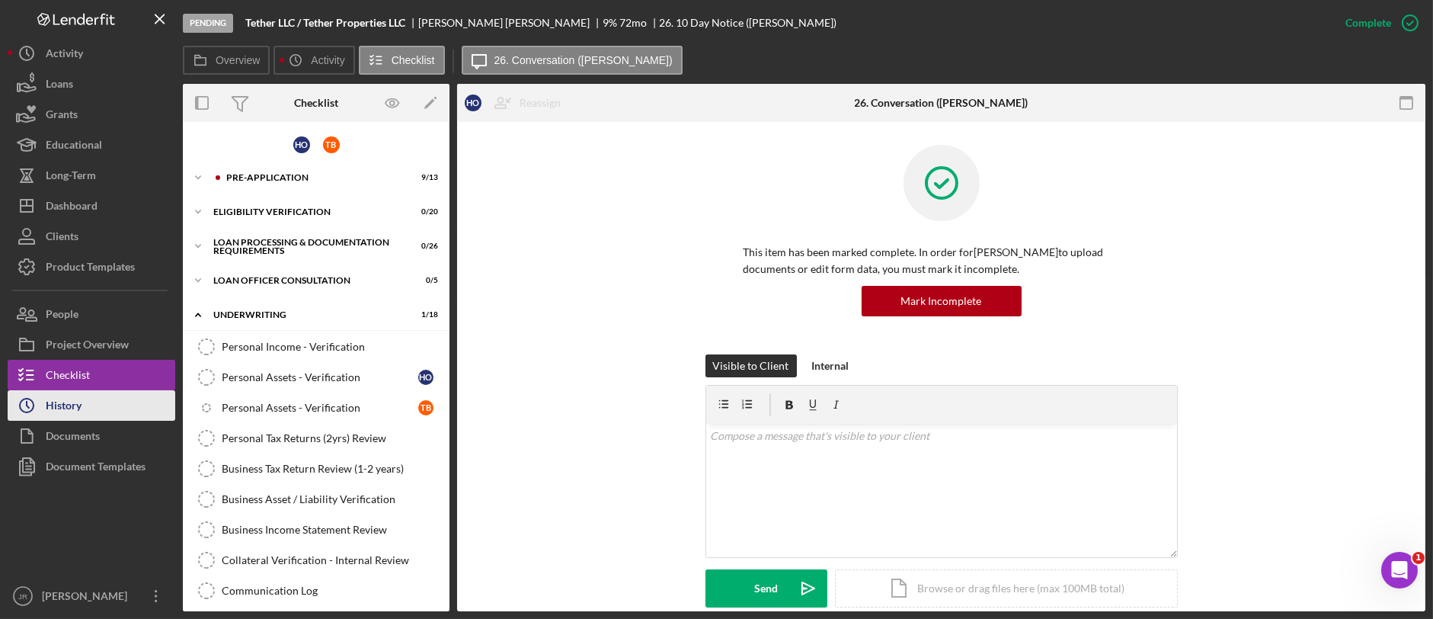
scroll to position [229, 0]
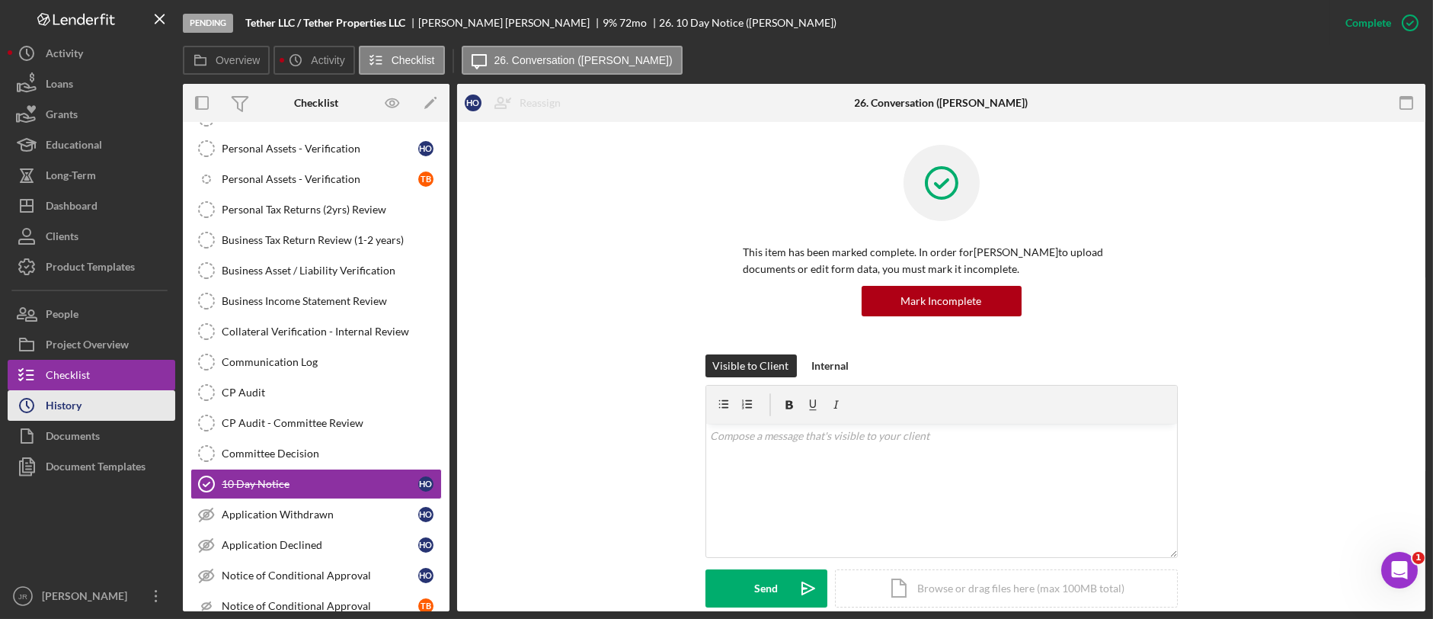
click at [81, 409] on div "History" at bounding box center [64, 407] width 36 height 34
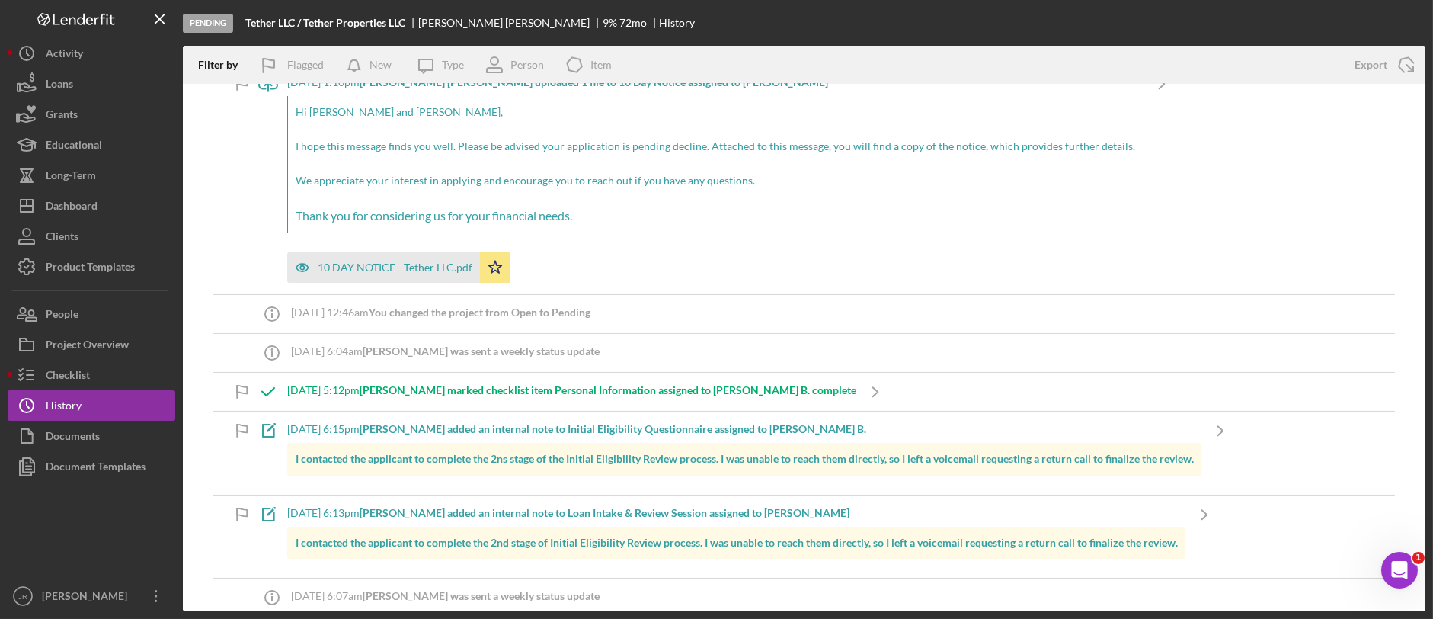
scroll to position [169, 0]
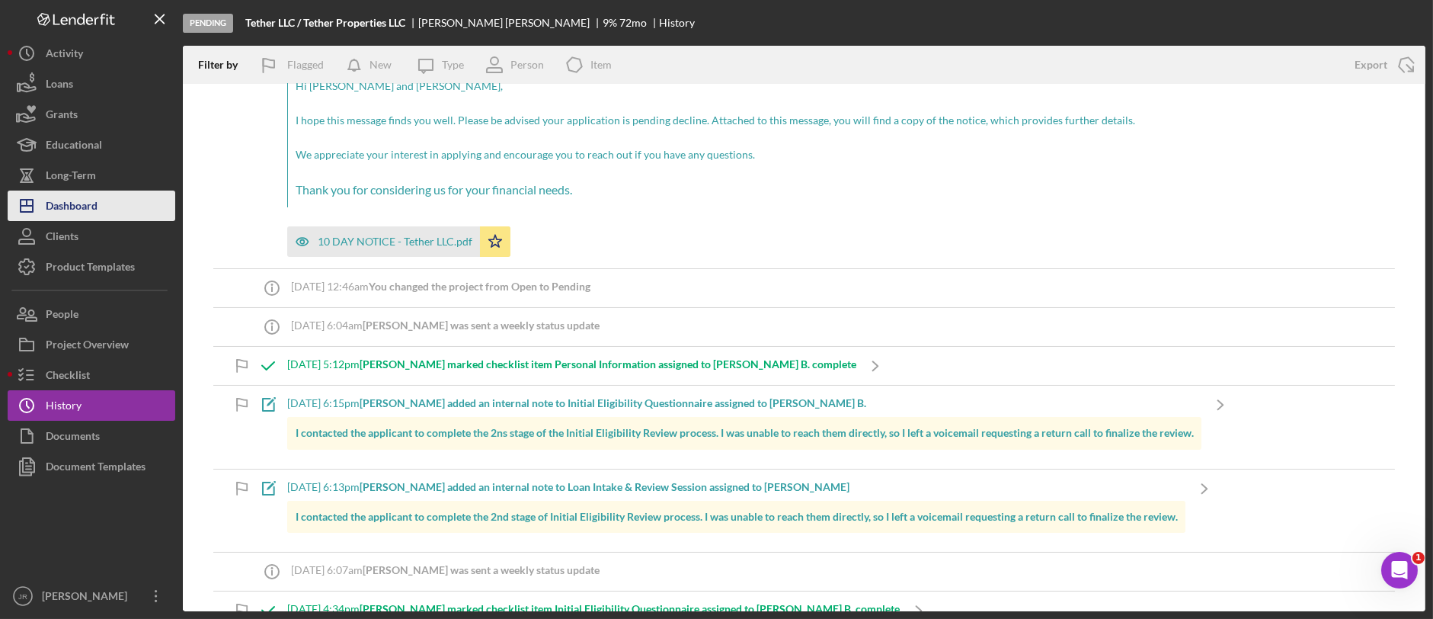
click at [90, 210] on div "Dashboard" at bounding box center [72, 207] width 52 height 34
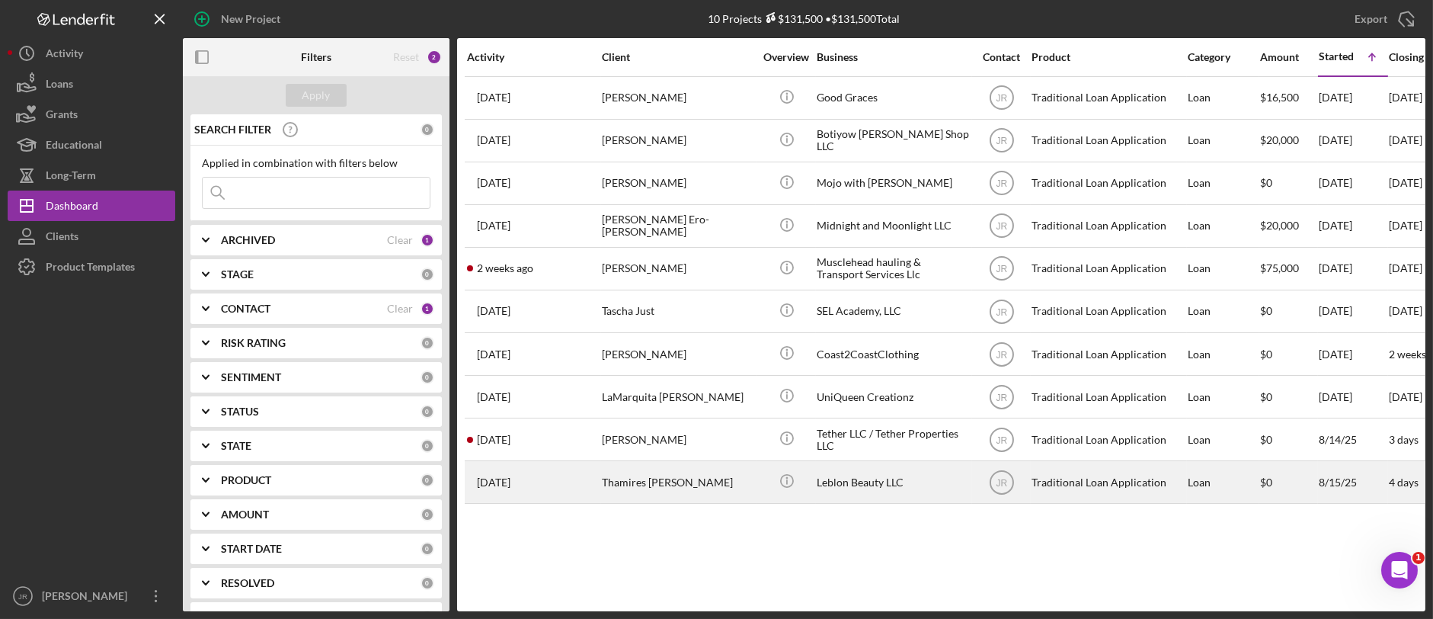
click at [667, 485] on div "Thamires [PERSON_NAME]" at bounding box center [678, 482] width 152 height 40
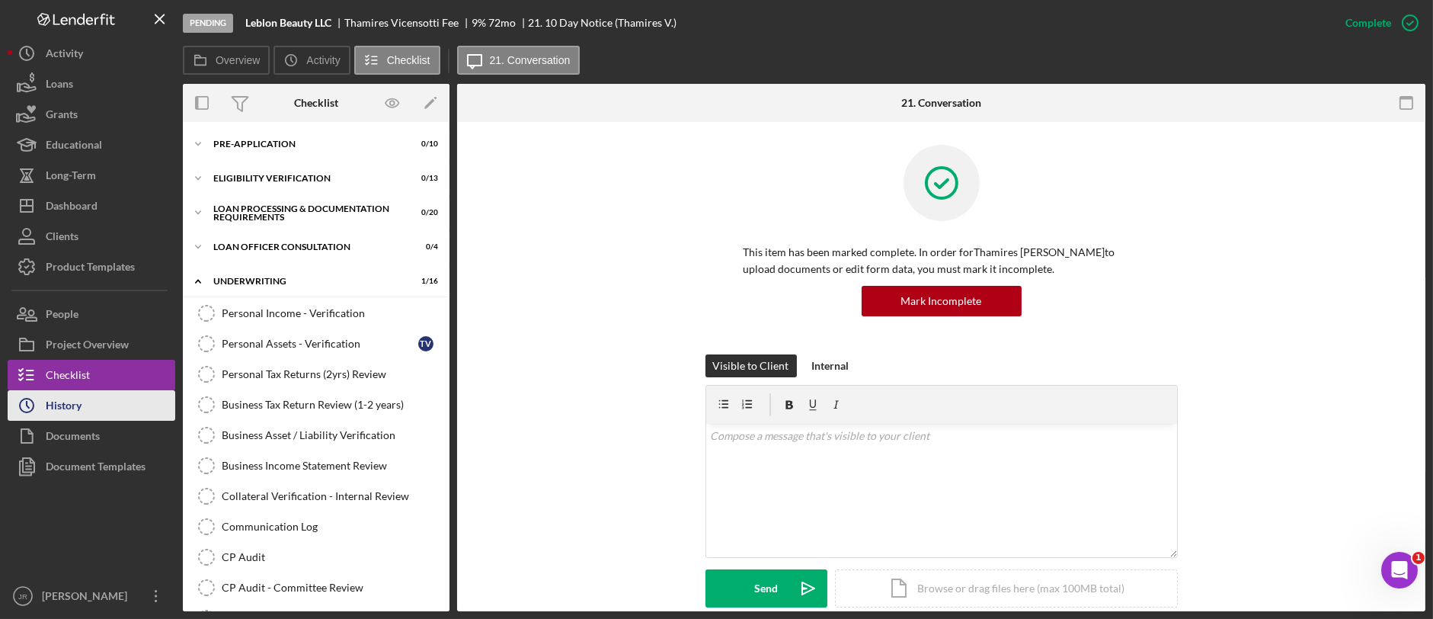
click at [117, 401] on button "Icon/History History" at bounding box center [92, 405] width 168 height 30
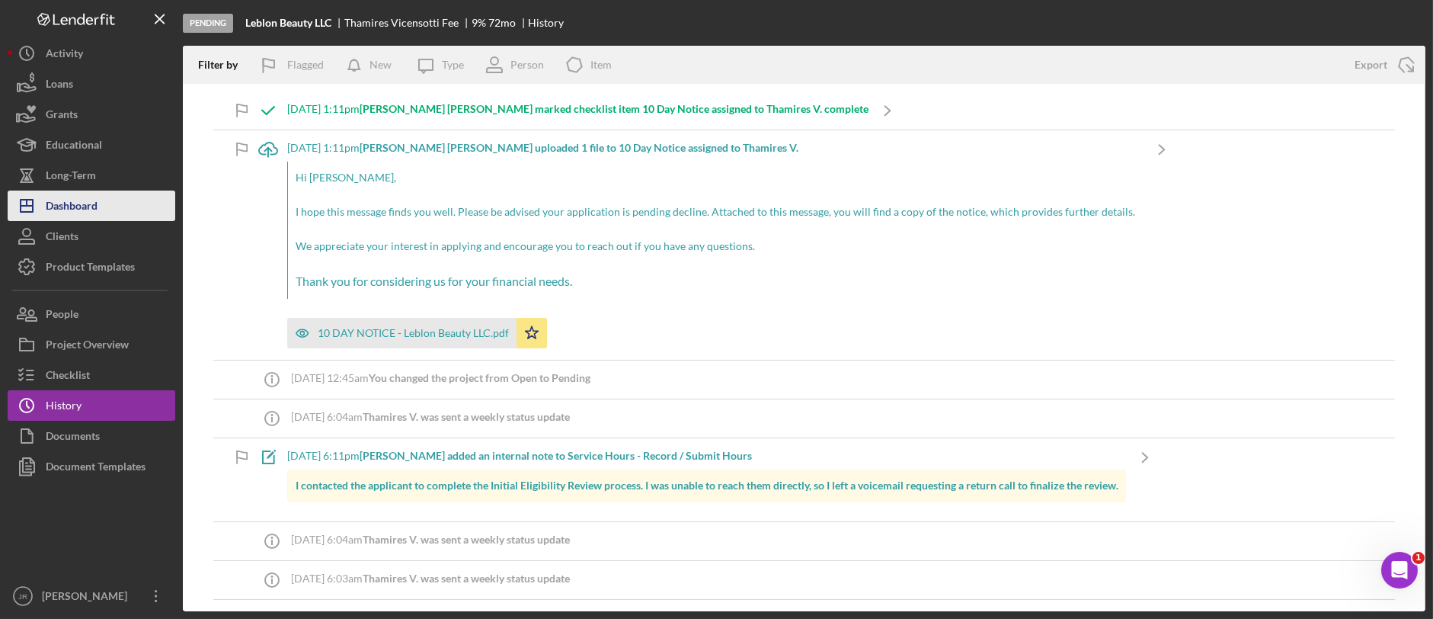
click at [101, 206] on button "Icon/Dashboard Dashboard" at bounding box center [92, 205] width 168 height 30
